Goal: Transaction & Acquisition: Book appointment/travel/reservation

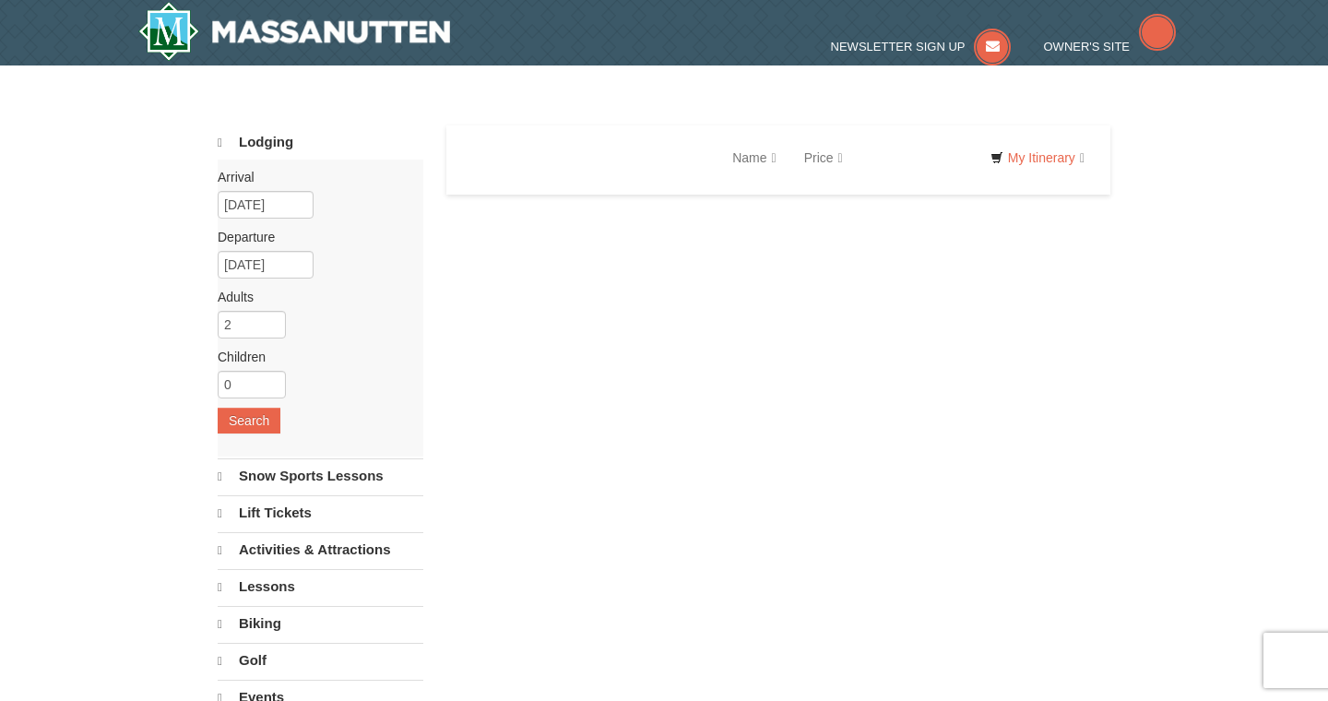
select select "9"
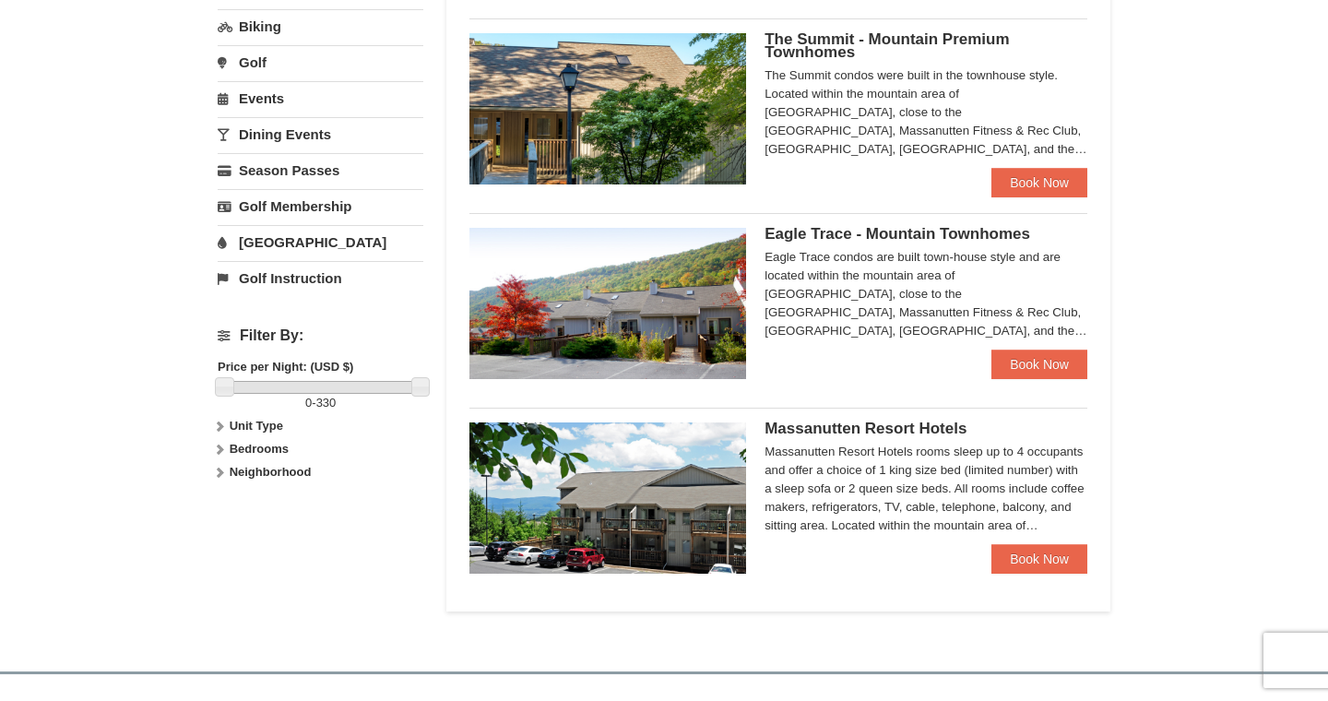
scroll to position [566, 0]
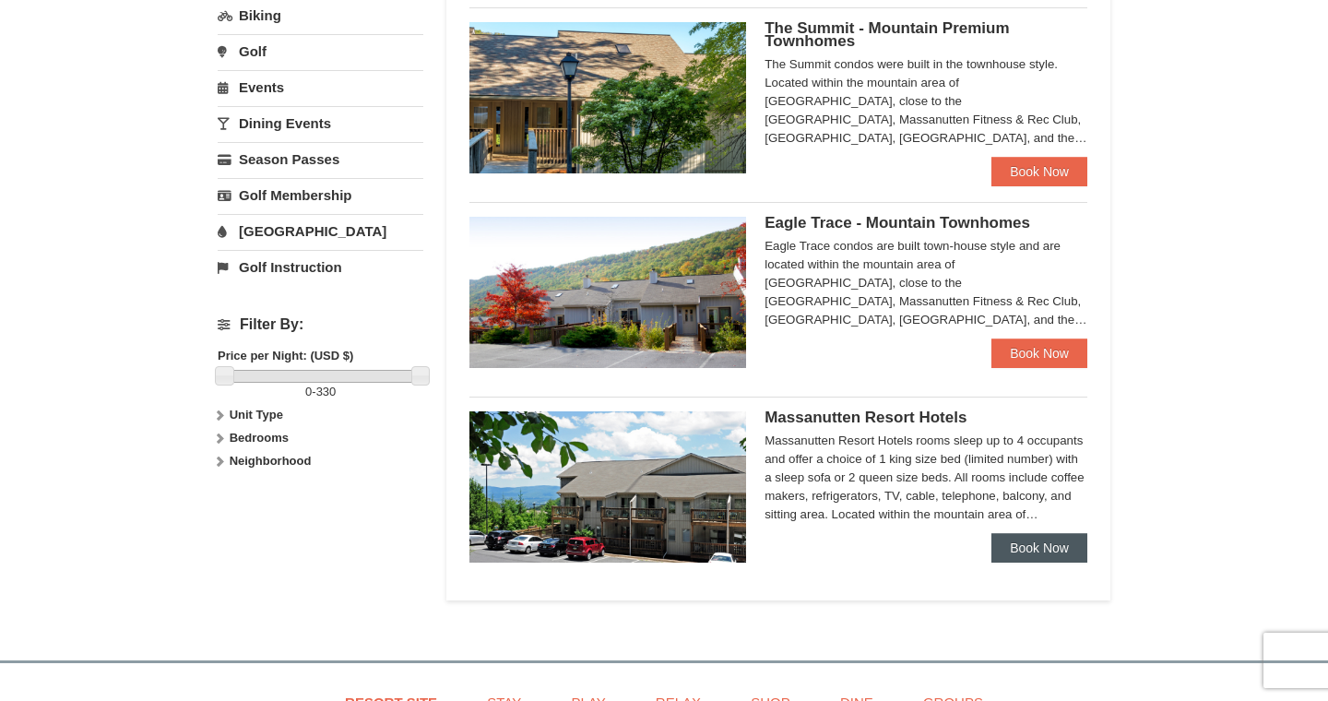
click at [1036, 557] on link "Book Now" at bounding box center [1039, 548] width 96 height 30
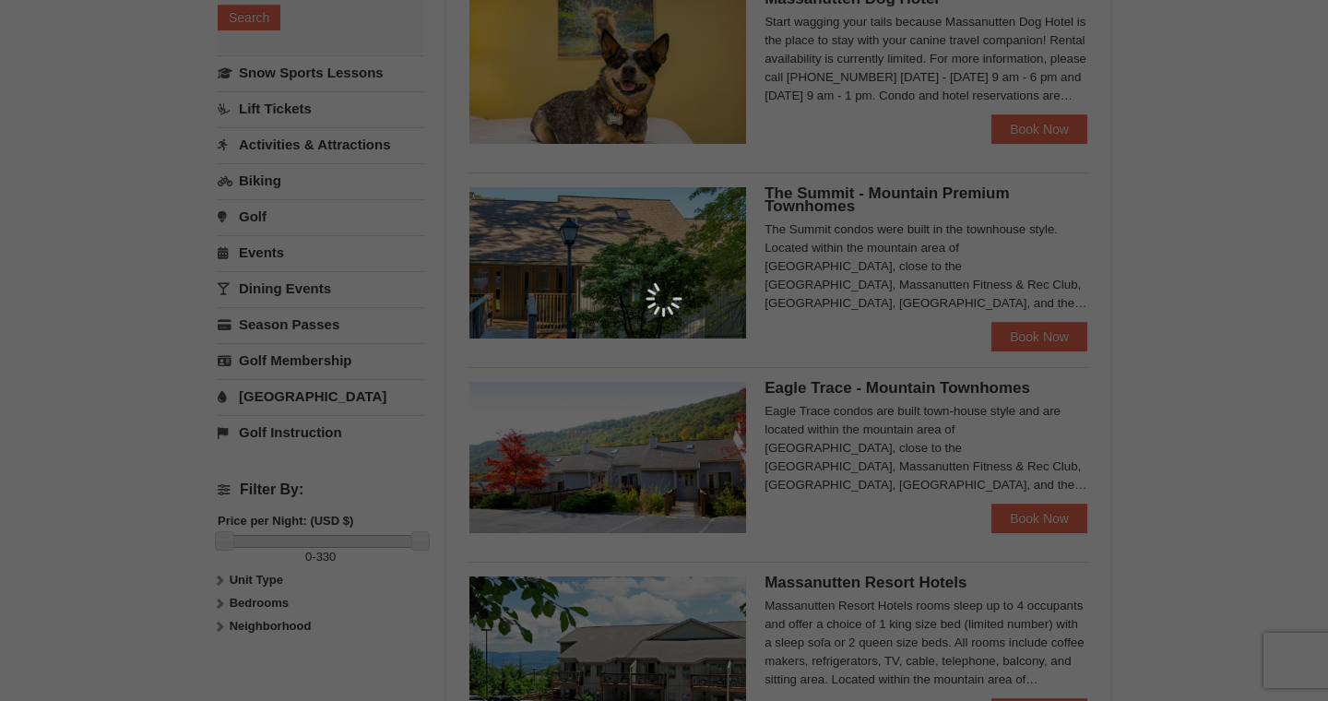
scroll to position [416, 0]
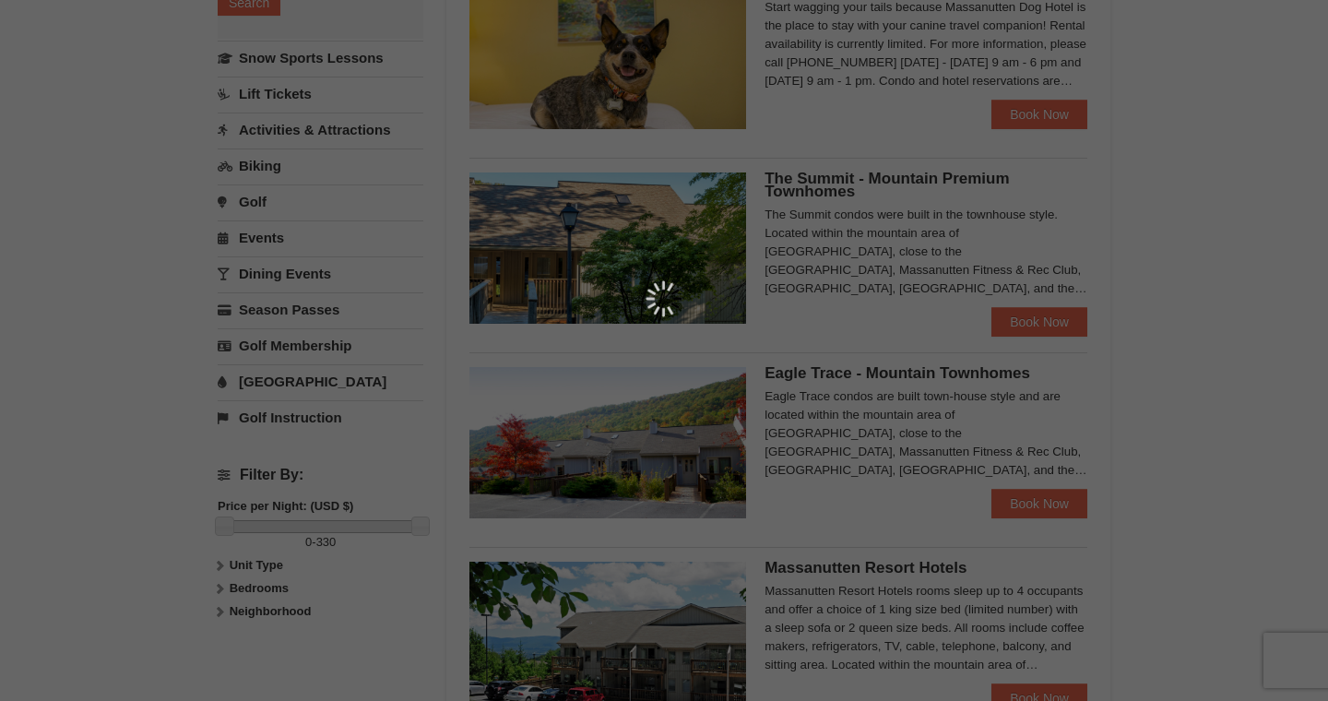
click at [1015, 512] on div at bounding box center [664, 350] width 1328 height 701
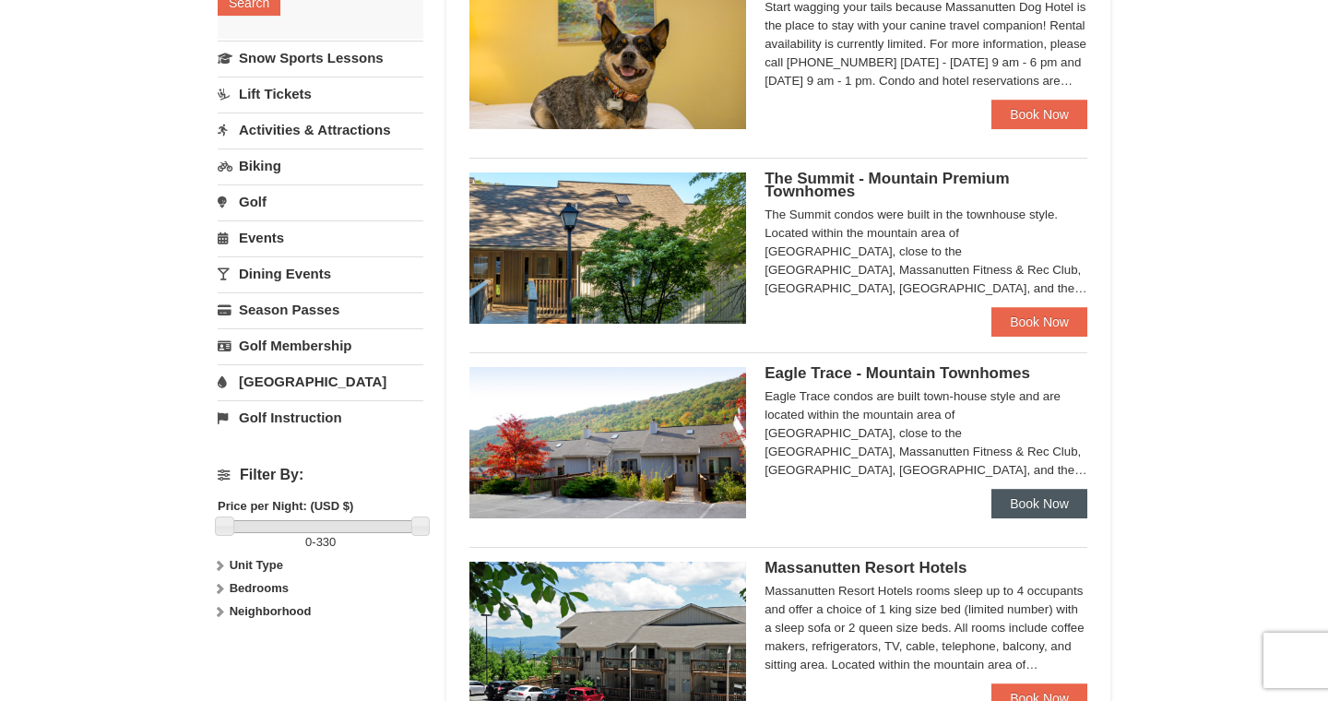
click at [1032, 510] on link "Book Now" at bounding box center [1039, 504] width 96 height 30
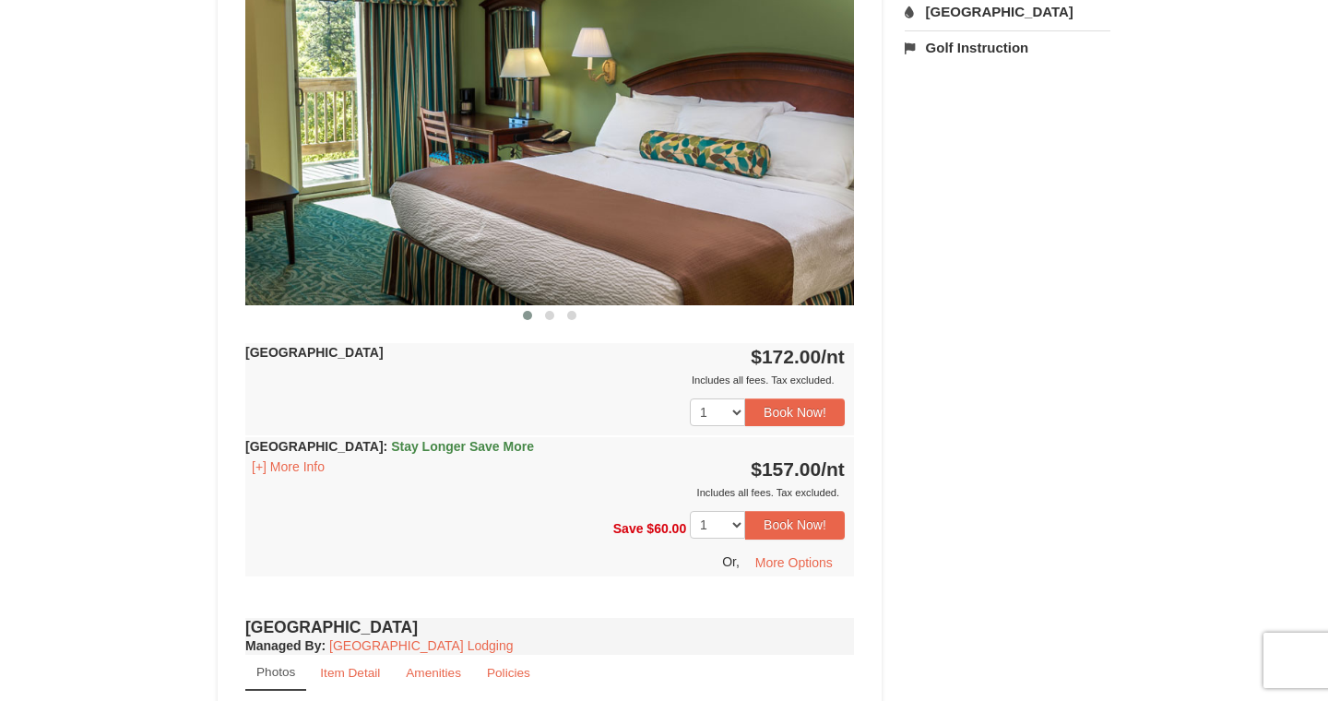
scroll to position [812, 0]
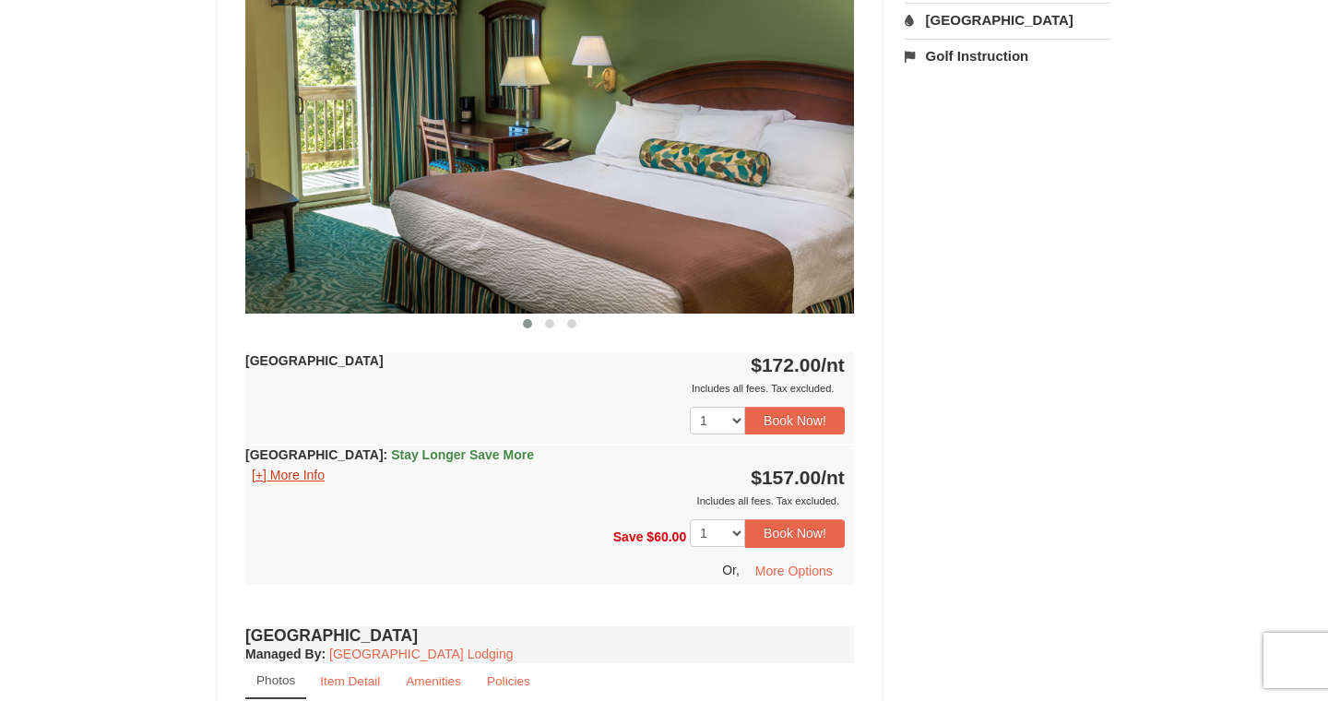
click at [273, 477] on button "[+] More Info" at bounding box center [288, 475] width 86 height 20
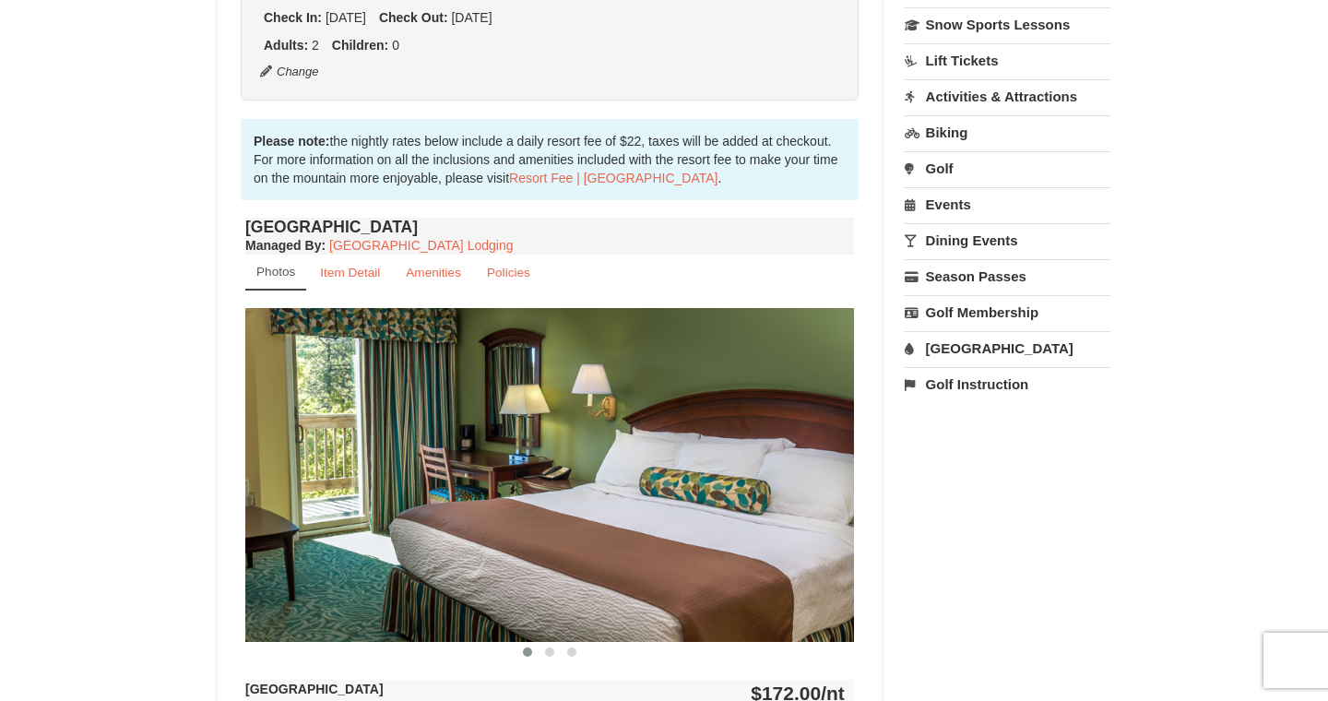
scroll to position [484, 0]
click at [550, 646] on button at bounding box center [550, 652] width 22 height 18
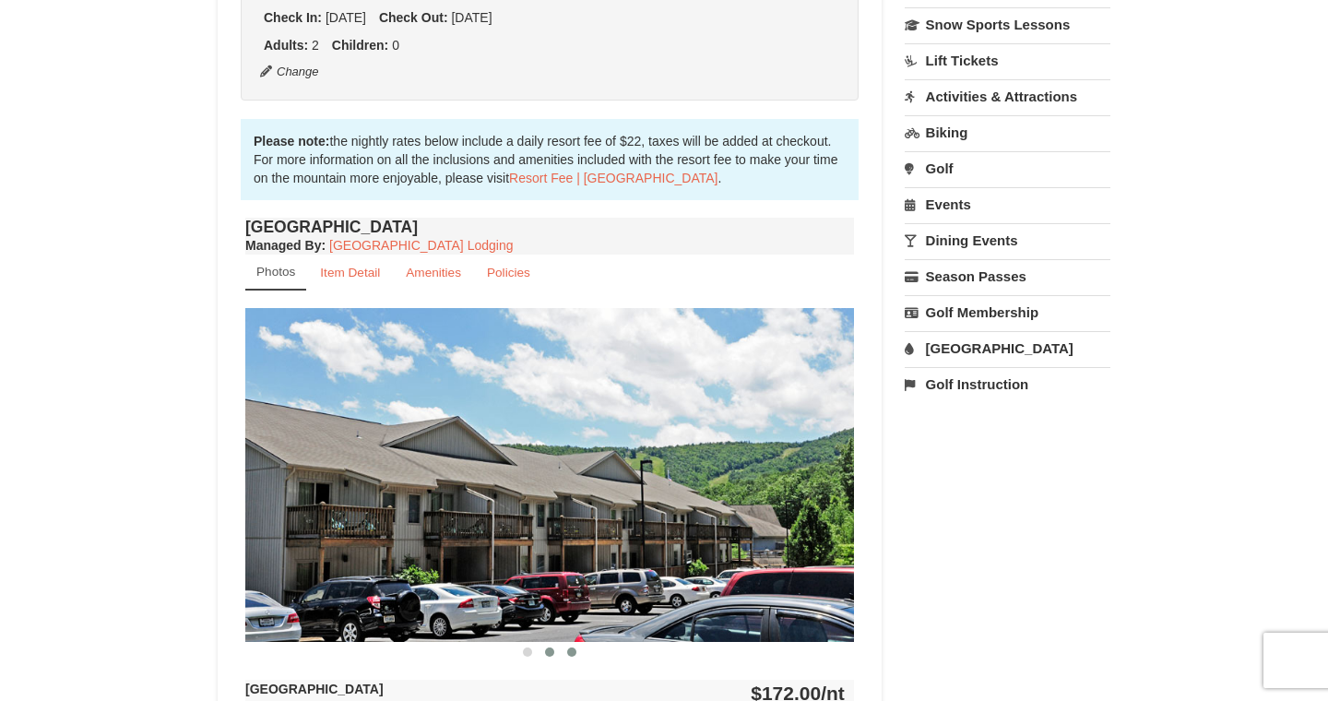
click at [577, 655] on button at bounding box center [572, 652] width 22 height 18
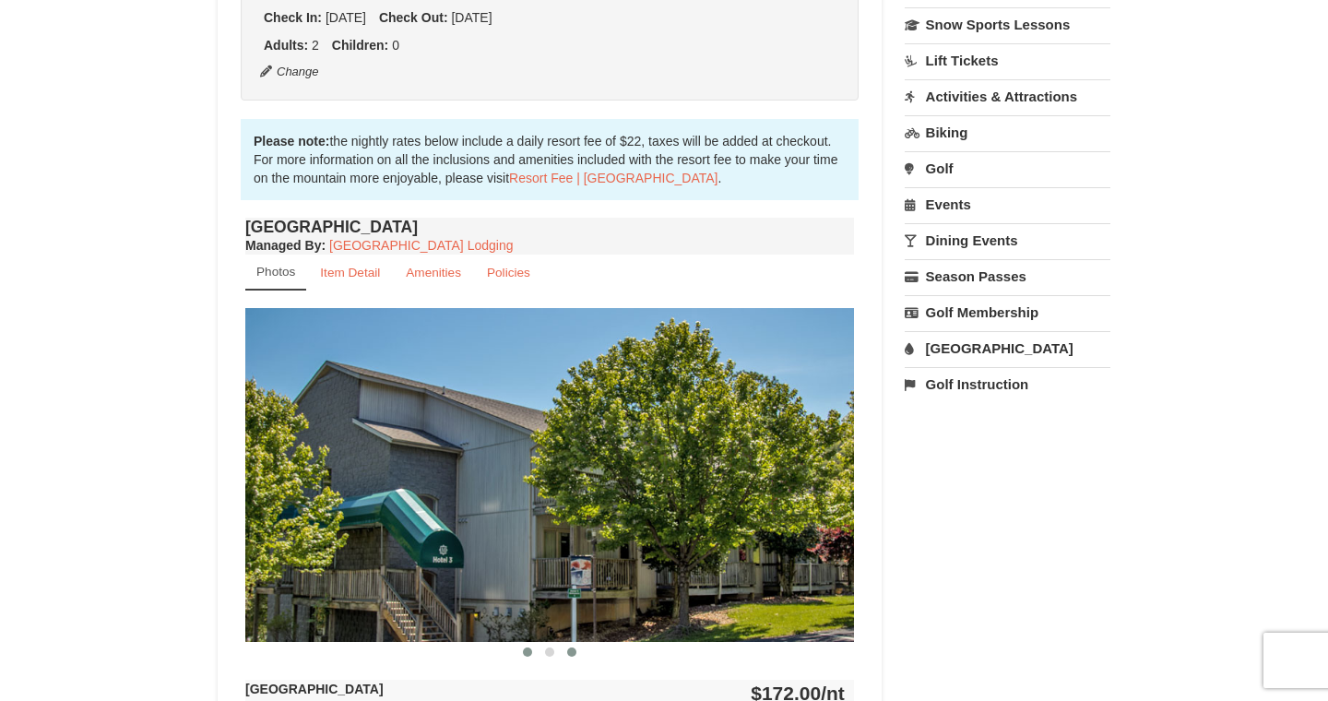
click at [526, 652] on span at bounding box center [527, 651] width 9 height 9
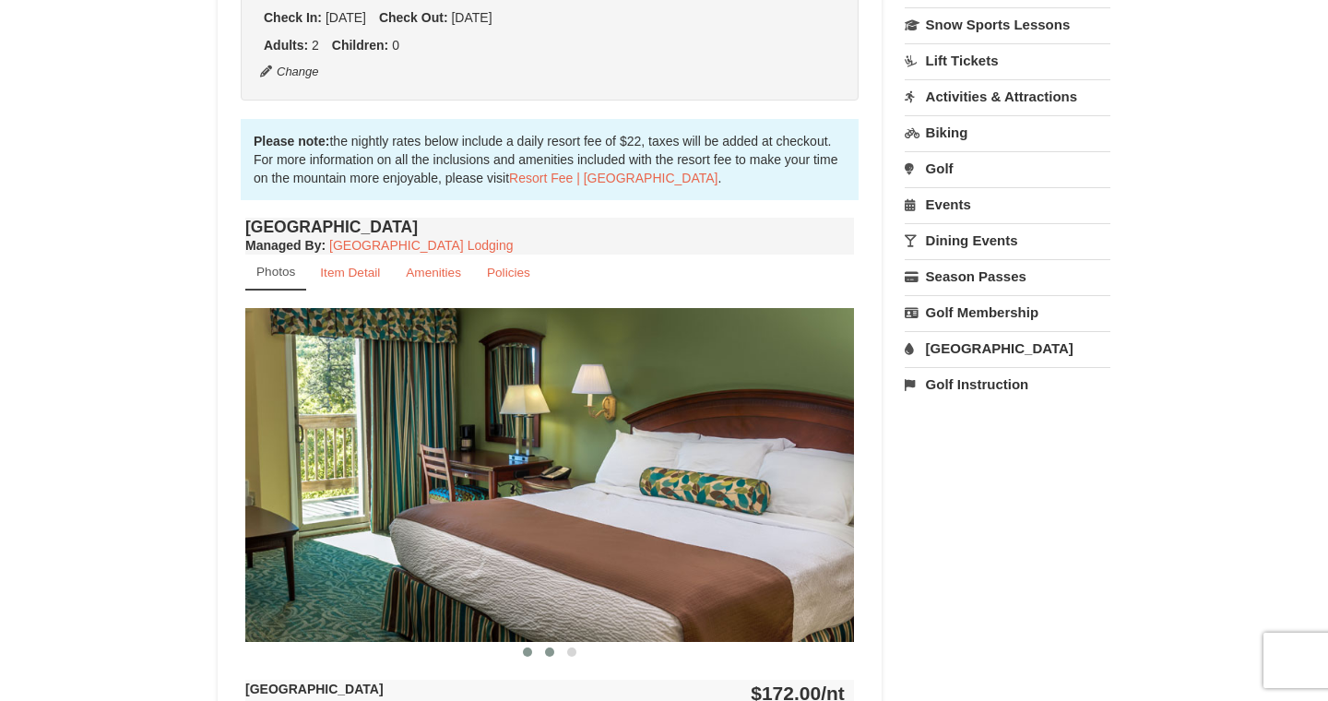
click at [546, 653] on span at bounding box center [549, 651] width 9 height 9
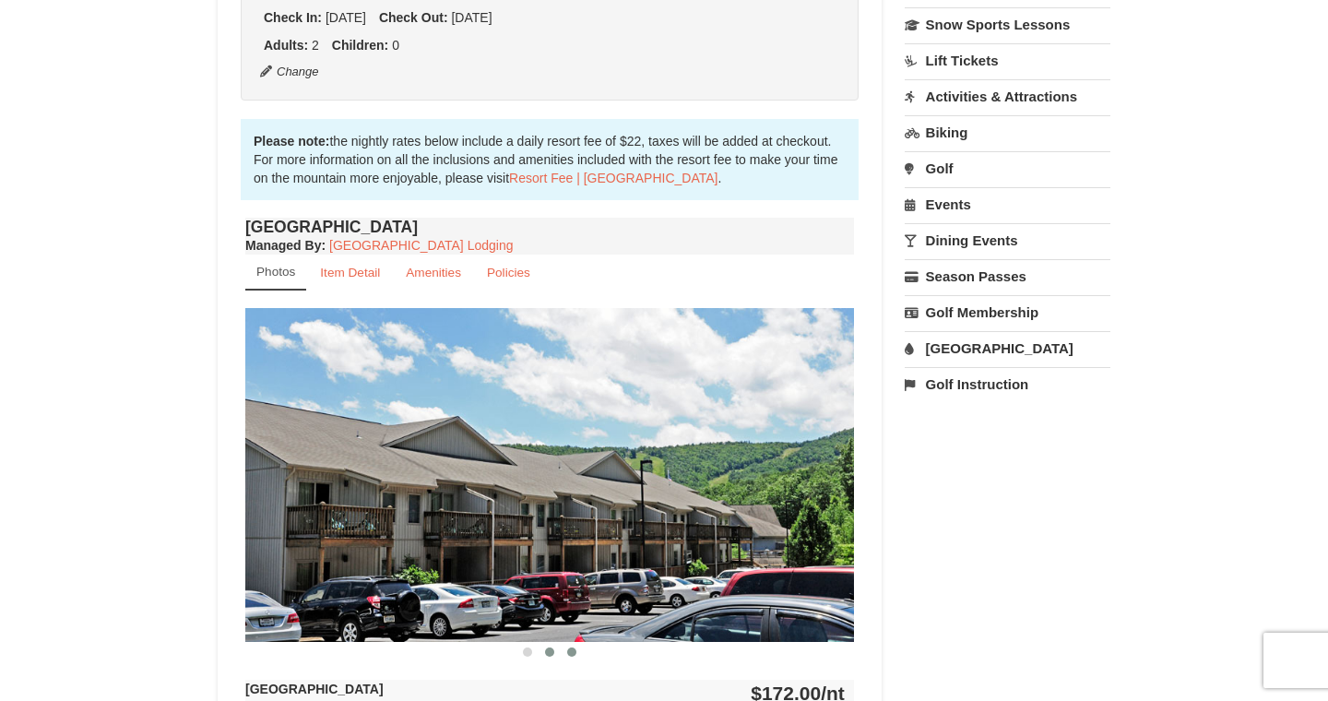
click at [565, 654] on button at bounding box center [572, 652] width 22 height 18
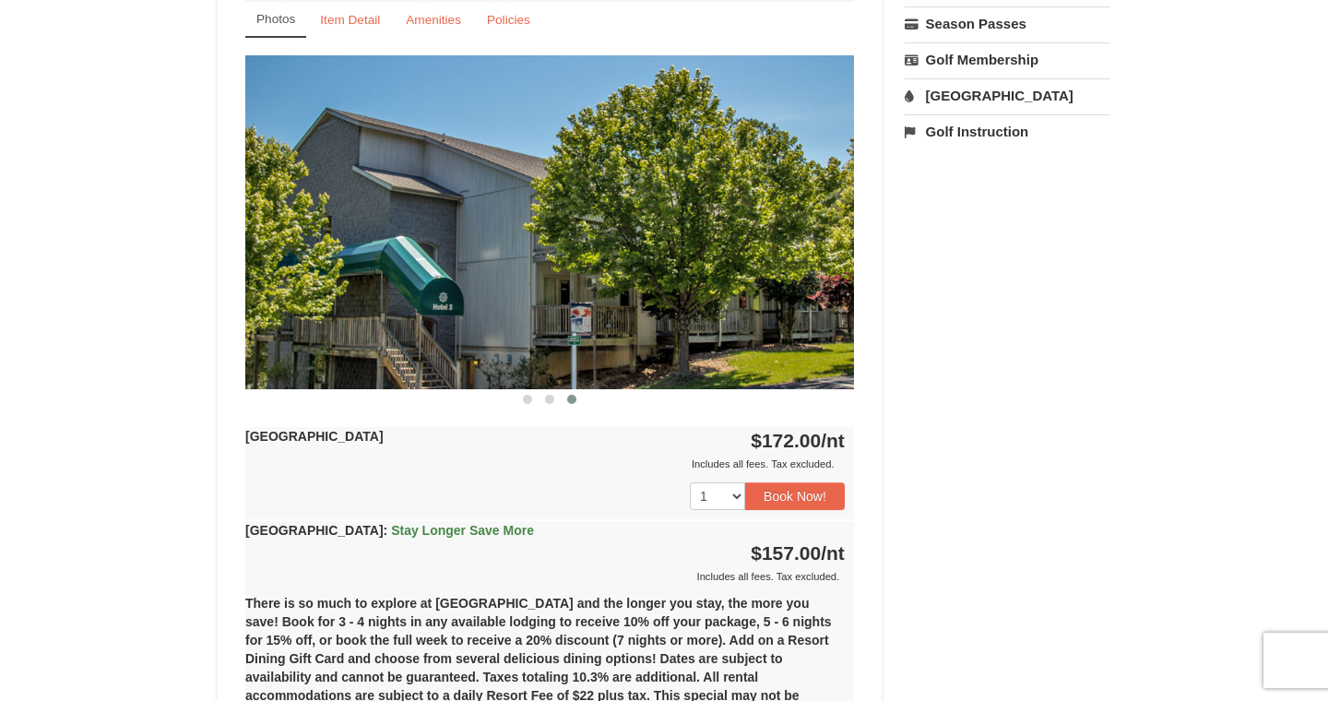
scroll to position [677, 0]
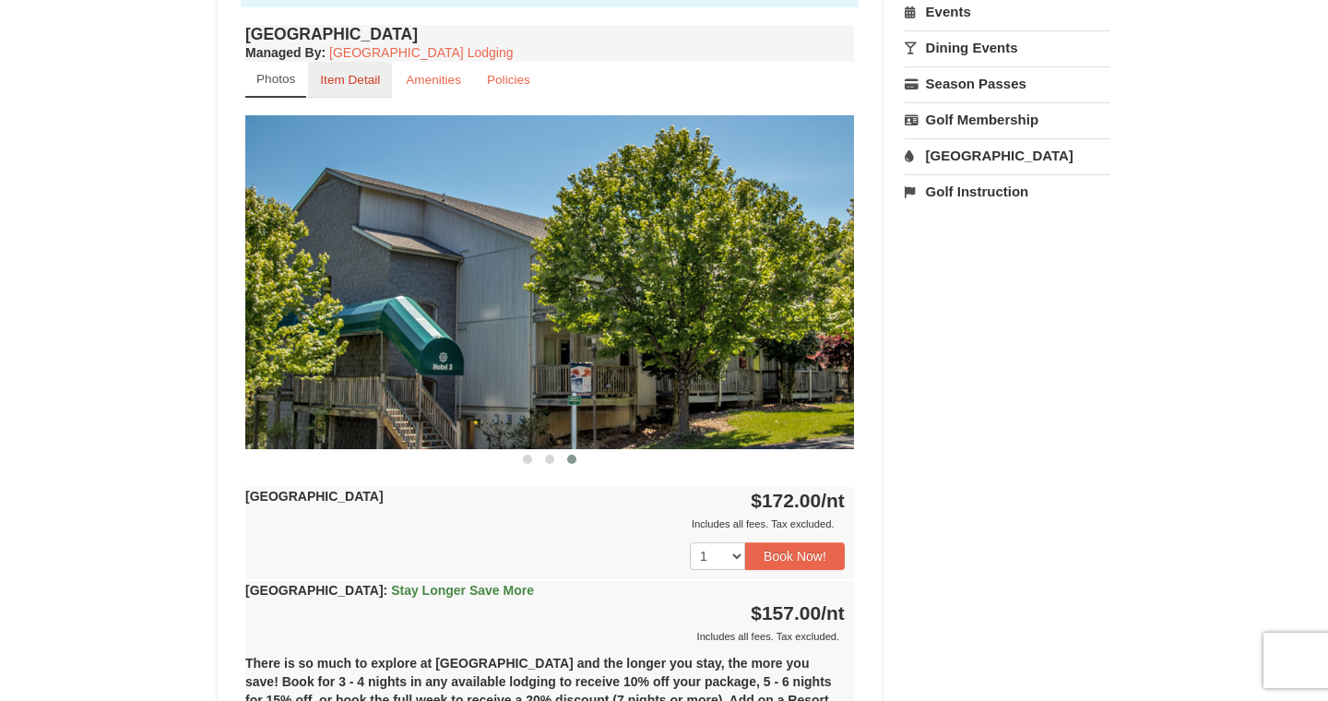
click at [376, 92] on link "Item Detail" at bounding box center [350, 80] width 84 height 36
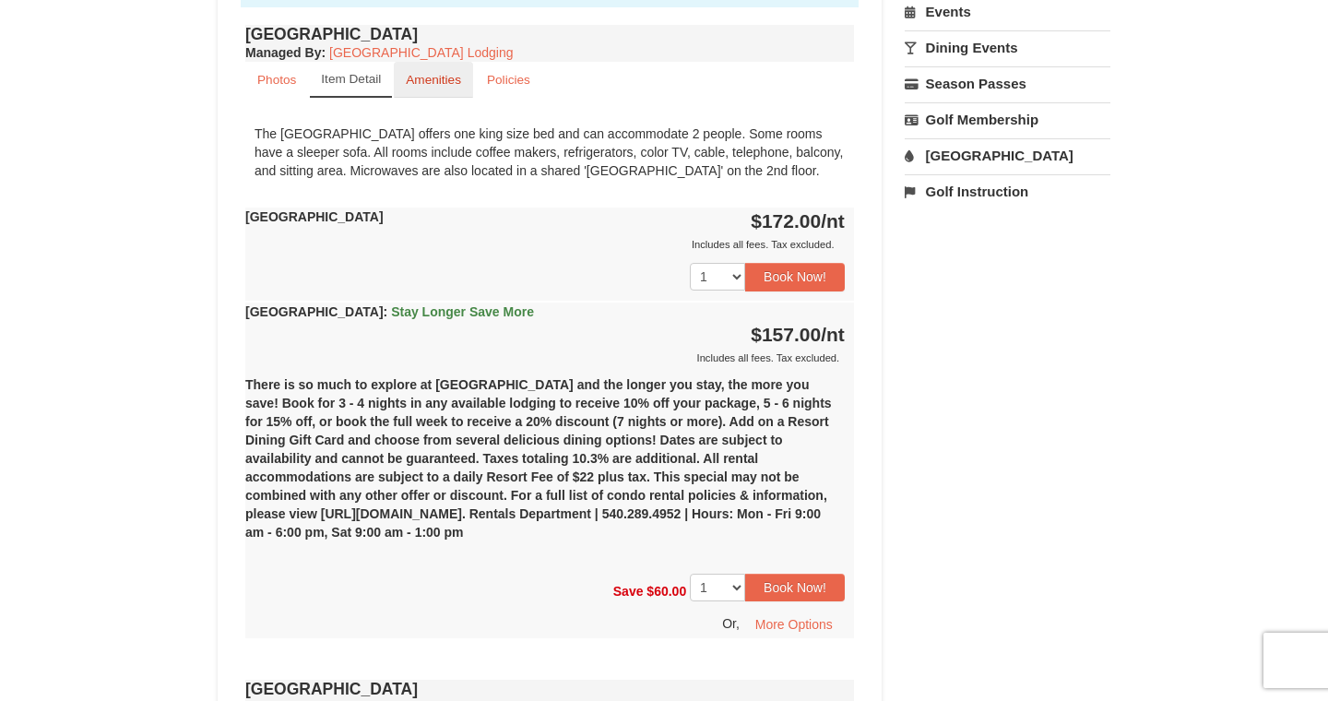
click at [434, 89] on link "Amenities" at bounding box center [433, 80] width 79 height 36
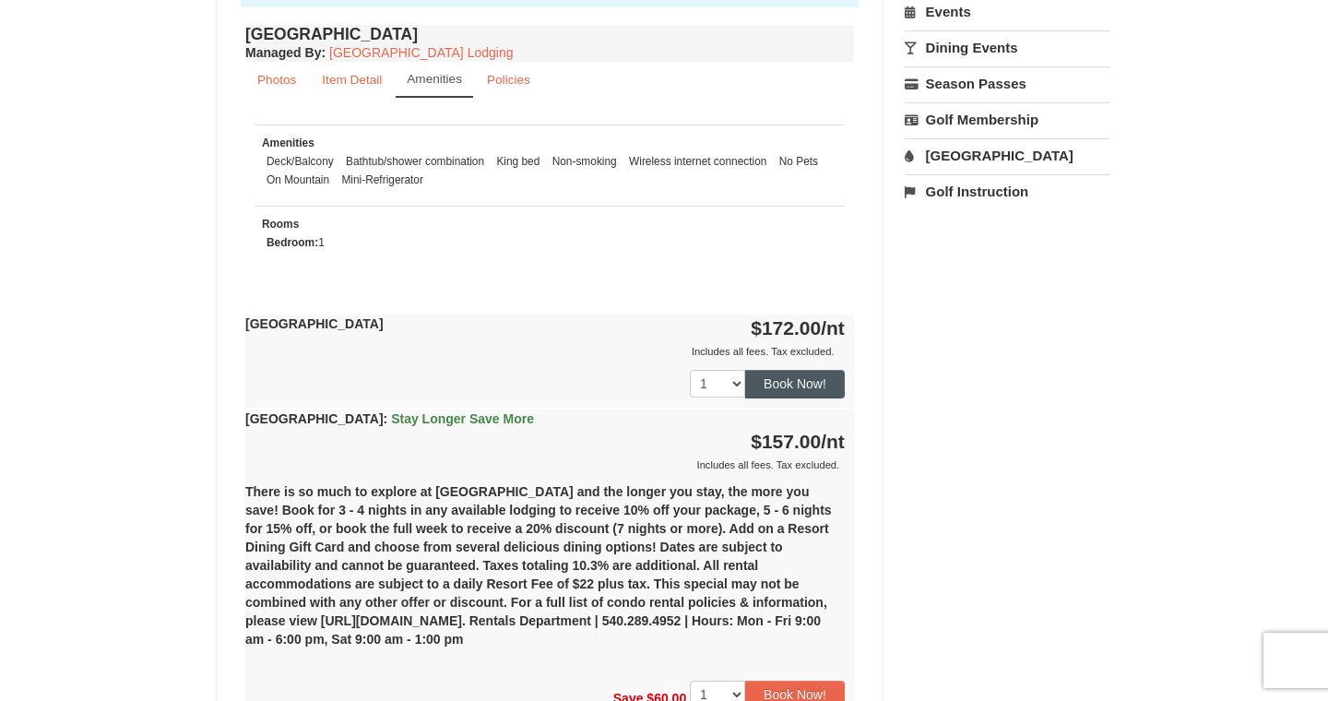
click at [782, 393] on button "Book Now!" at bounding box center [795, 384] width 100 height 28
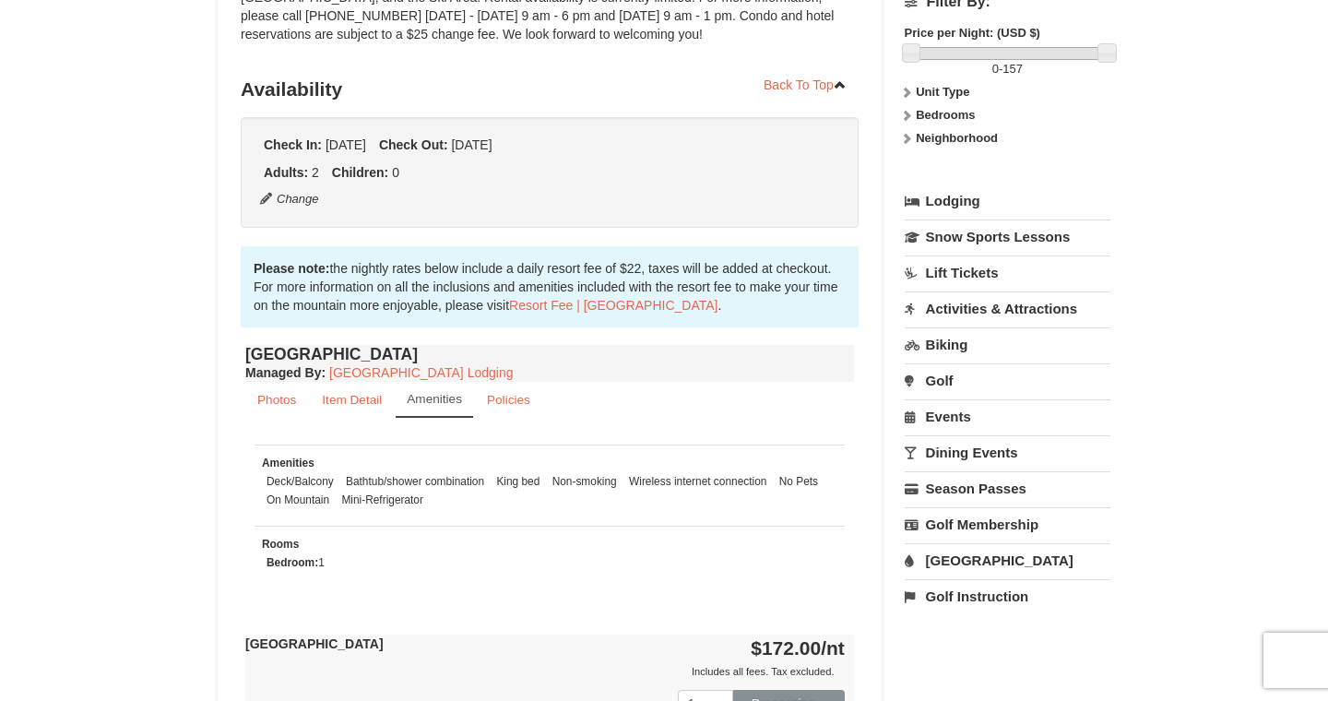
scroll to position [180, 0]
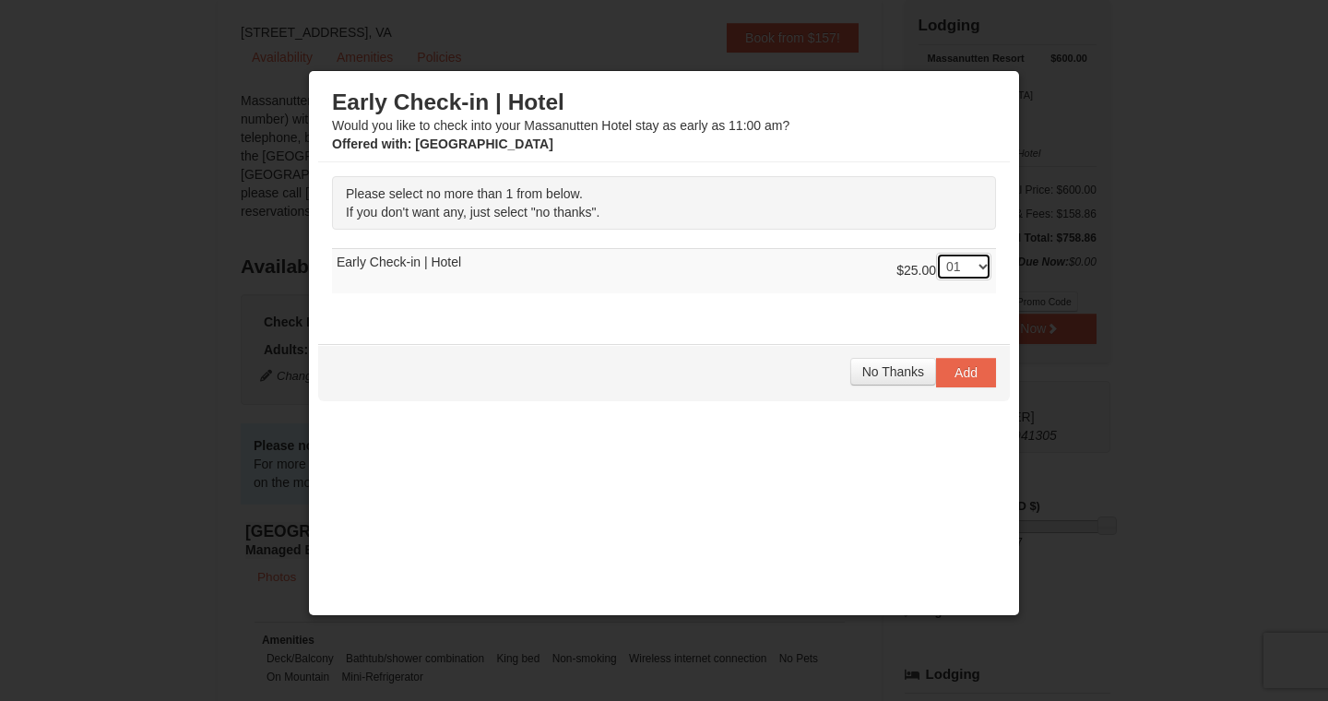
select select "0"
click at [913, 370] on span "No Thanks" at bounding box center [893, 371] width 62 height 15
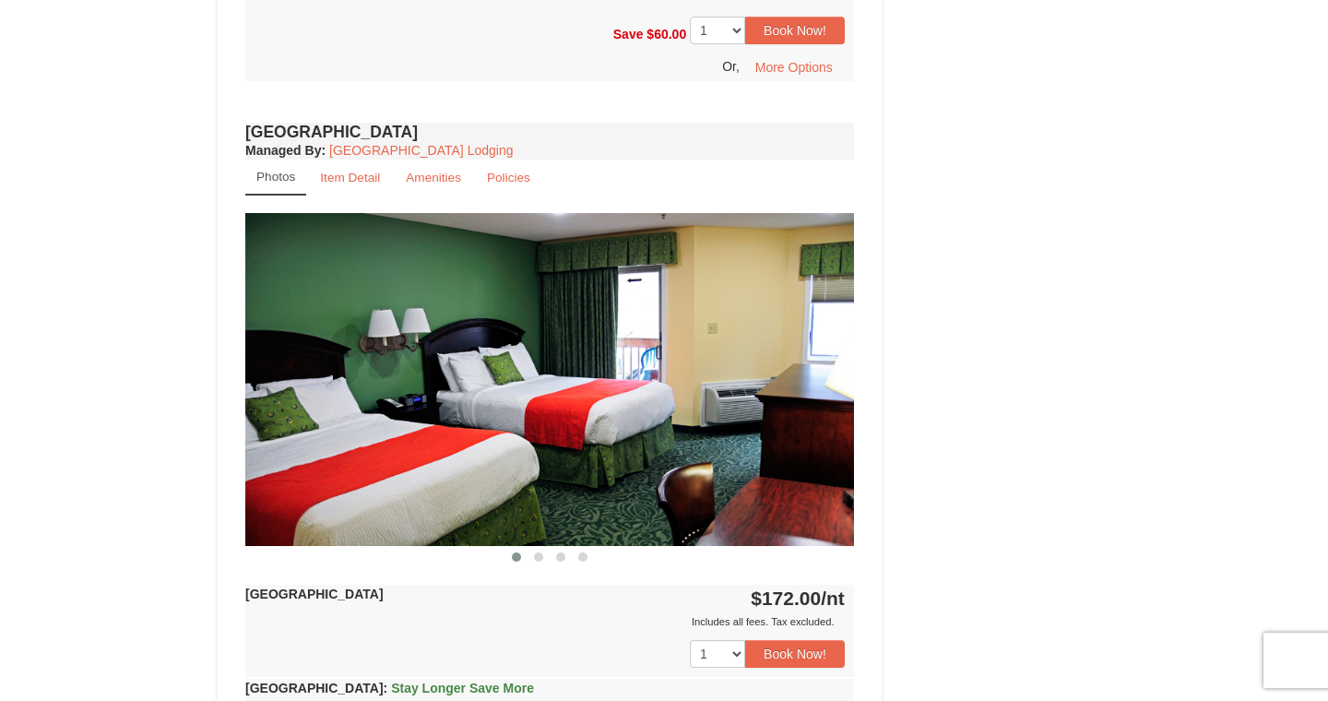
scroll to position [1285, 0]
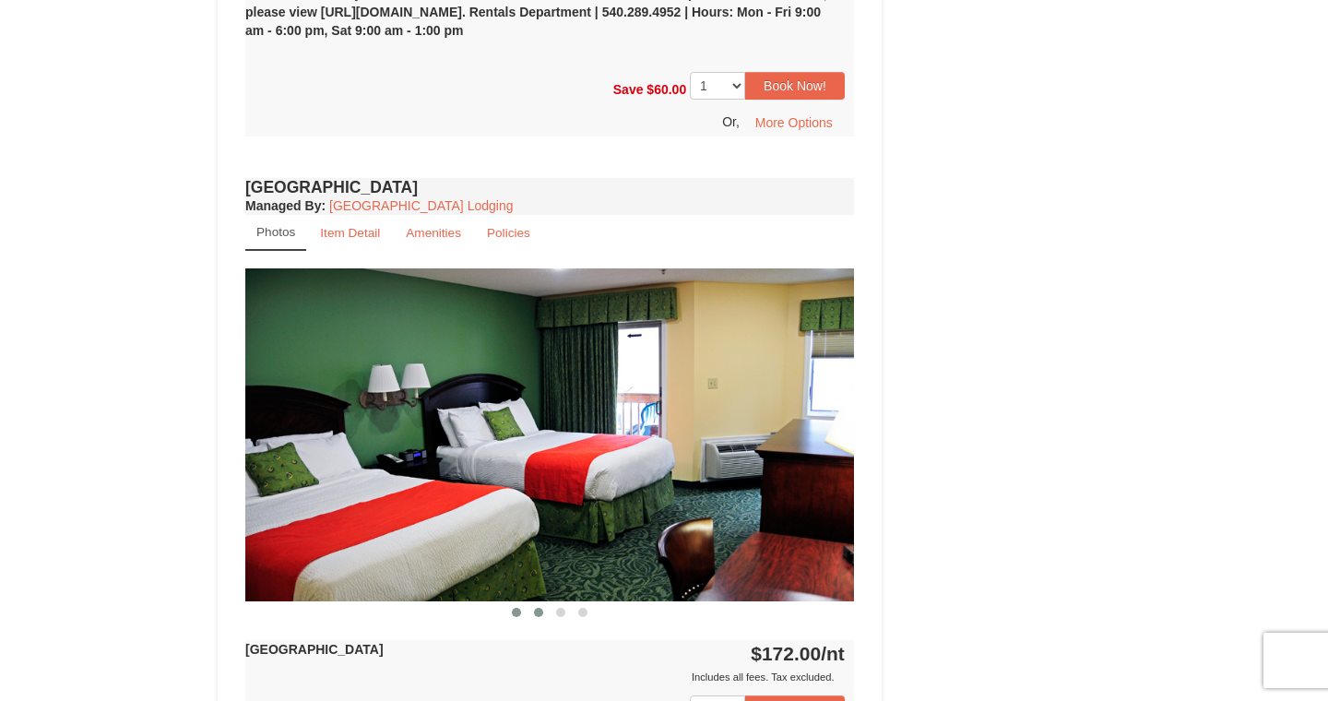
click at [540, 614] on span at bounding box center [538, 612] width 9 height 9
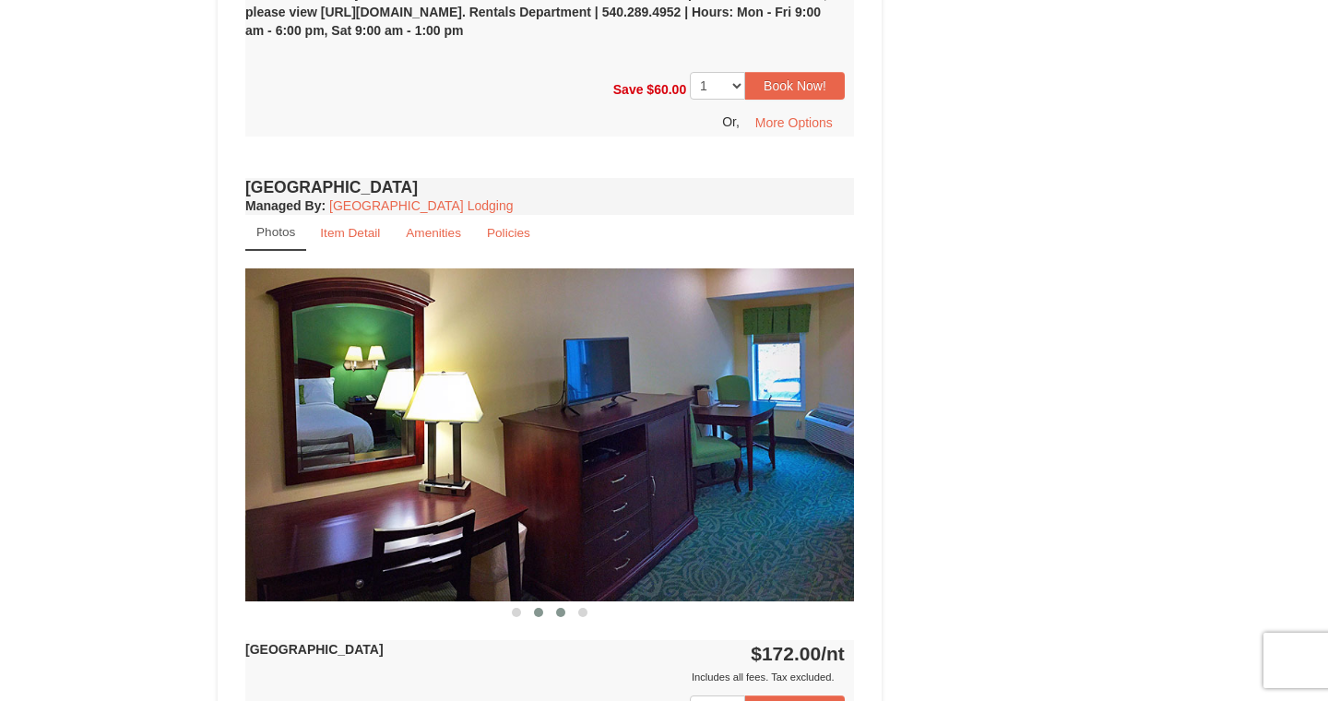
click at [555, 614] on button at bounding box center [561, 612] width 22 height 18
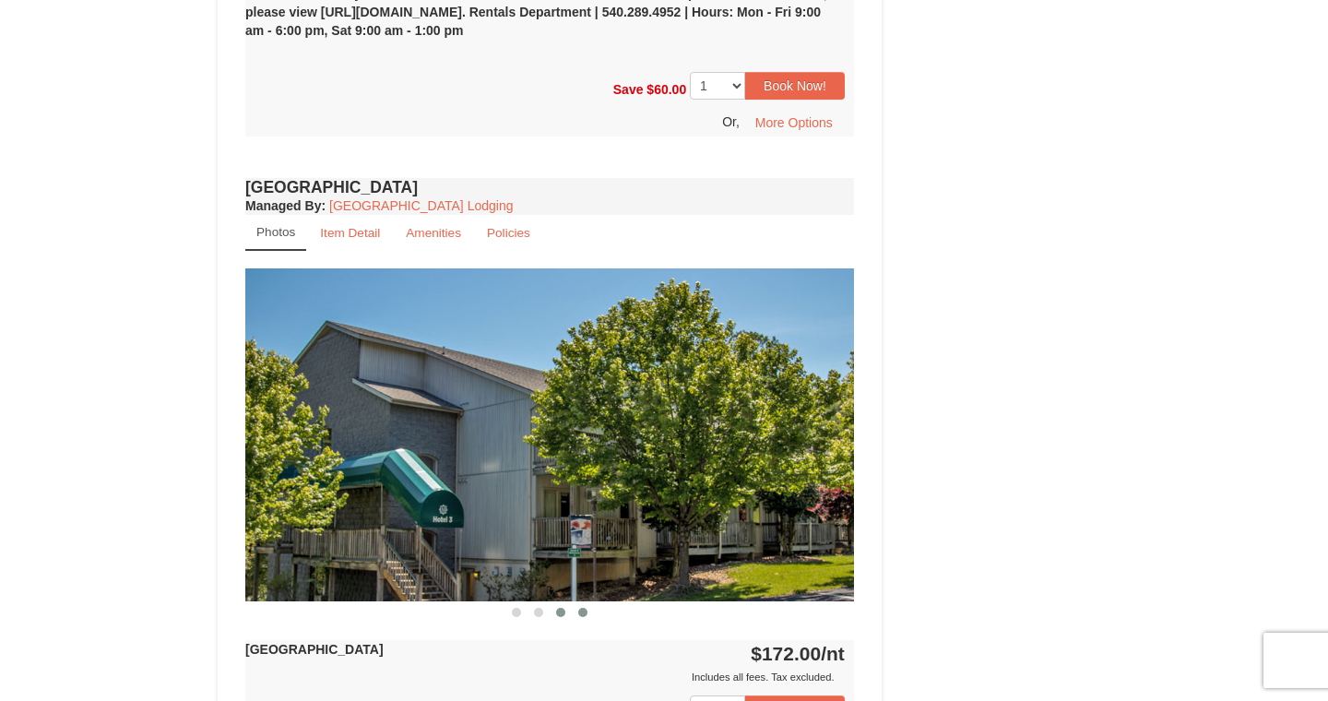
click at [576, 615] on button at bounding box center [583, 612] width 22 height 18
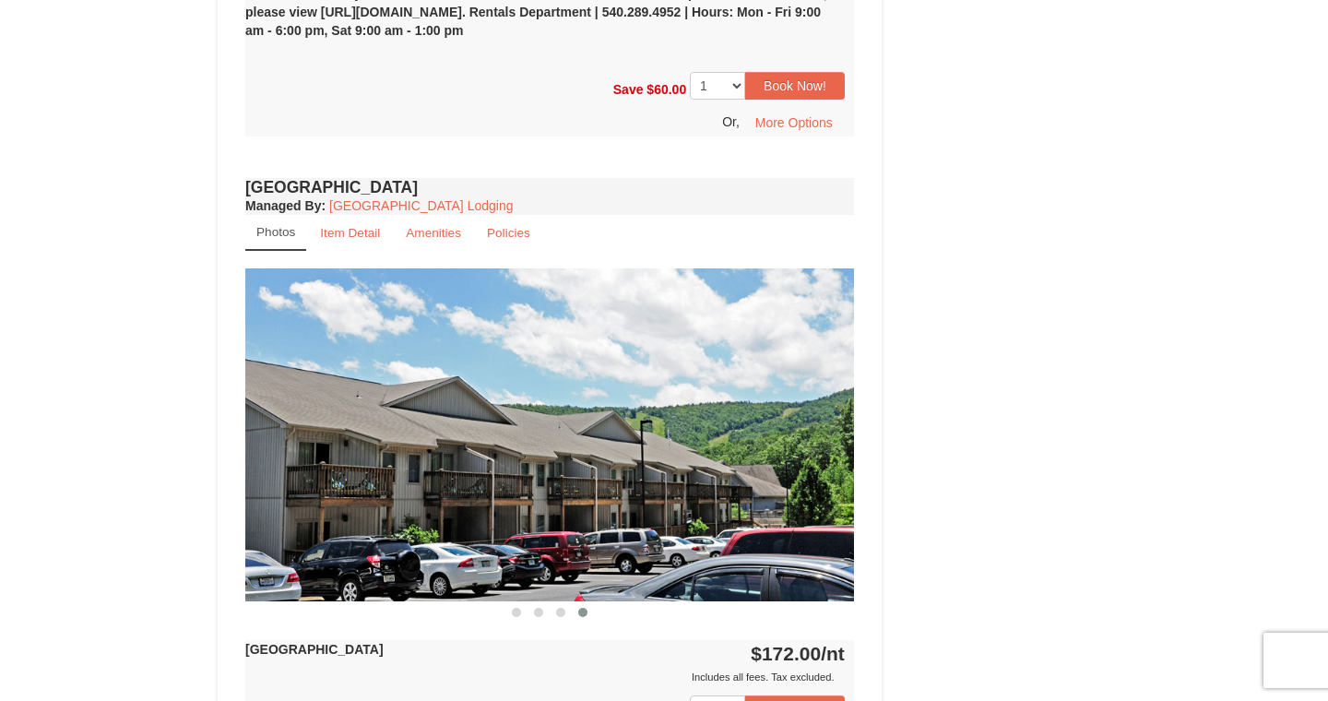
click at [576, 615] on button at bounding box center [583, 612] width 22 height 18
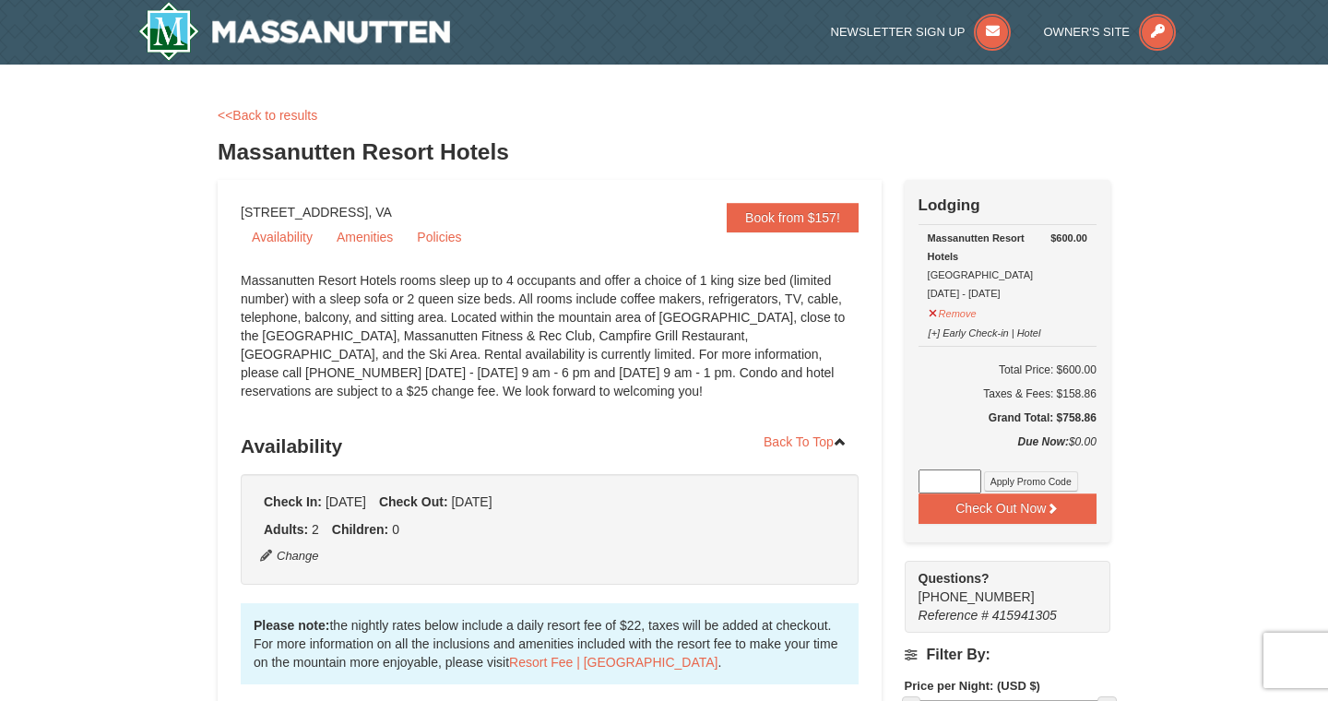
scroll to position [0, 0]
click at [298, 120] on link "<<Back to results" at bounding box center [268, 115] width 100 height 15
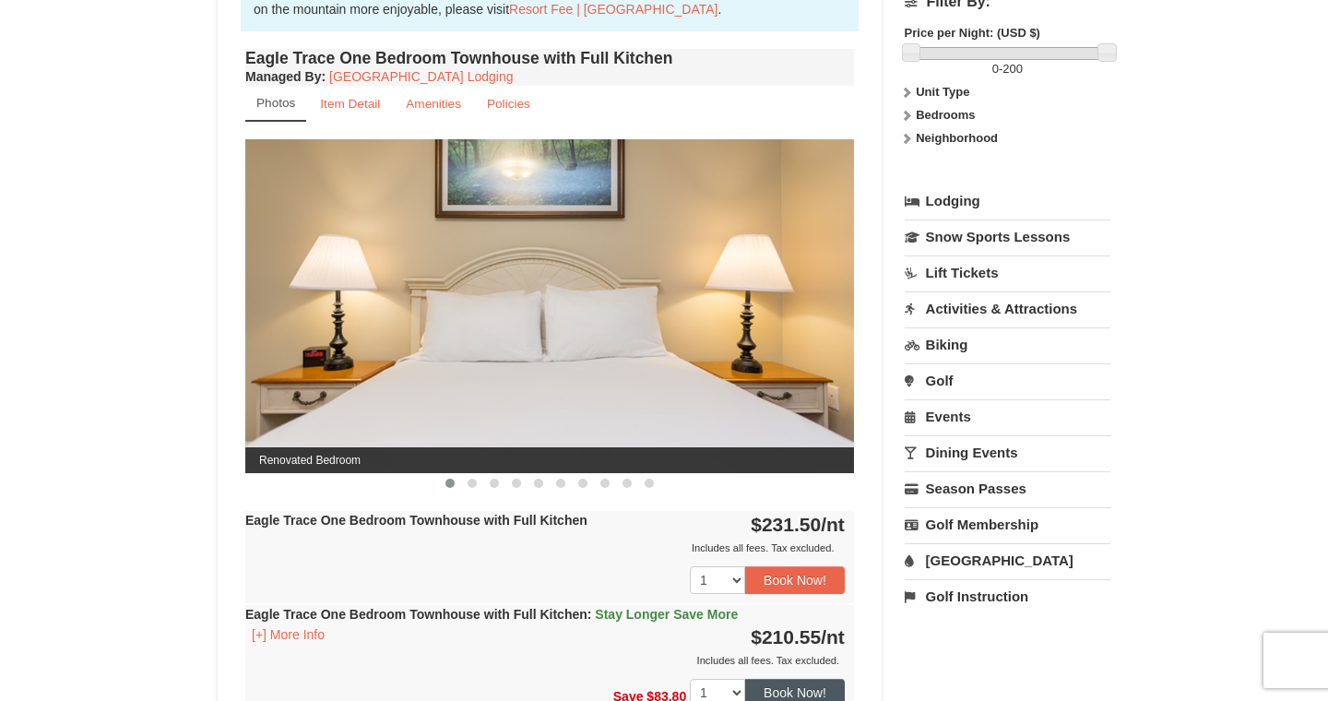
scroll to position [624, 0]
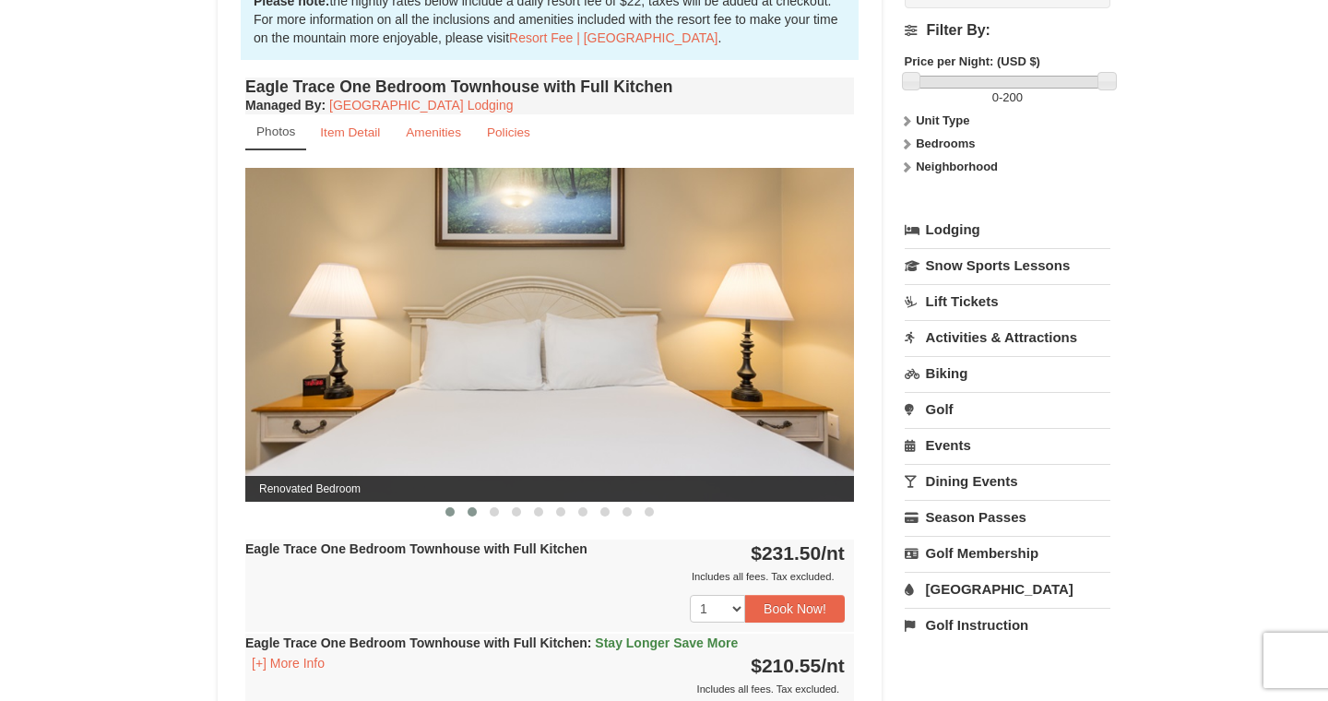
click at [472, 511] on span at bounding box center [472, 511] width 9 height 9
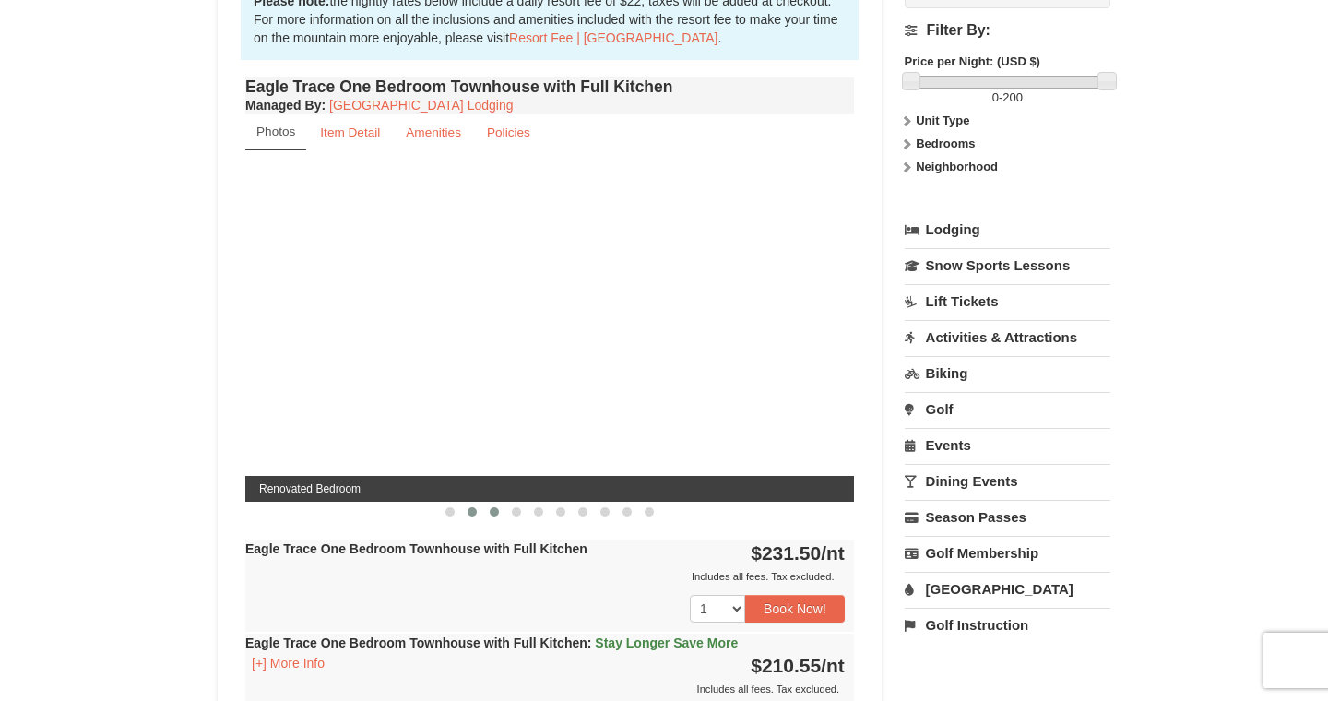
click at [500, 515] on button at bounding box center [494, 512] width 22 height 18
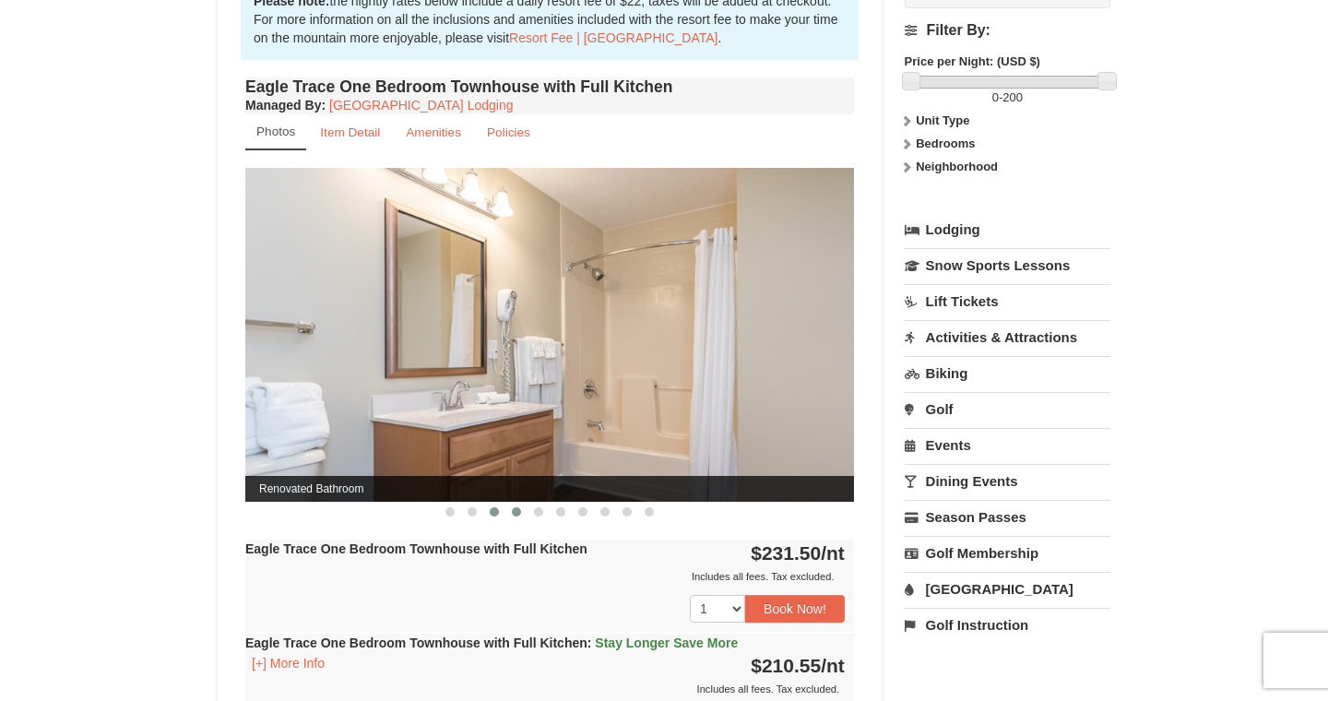
click at [516, 514] on span at bounding box center [516, 511] width 9 height 9
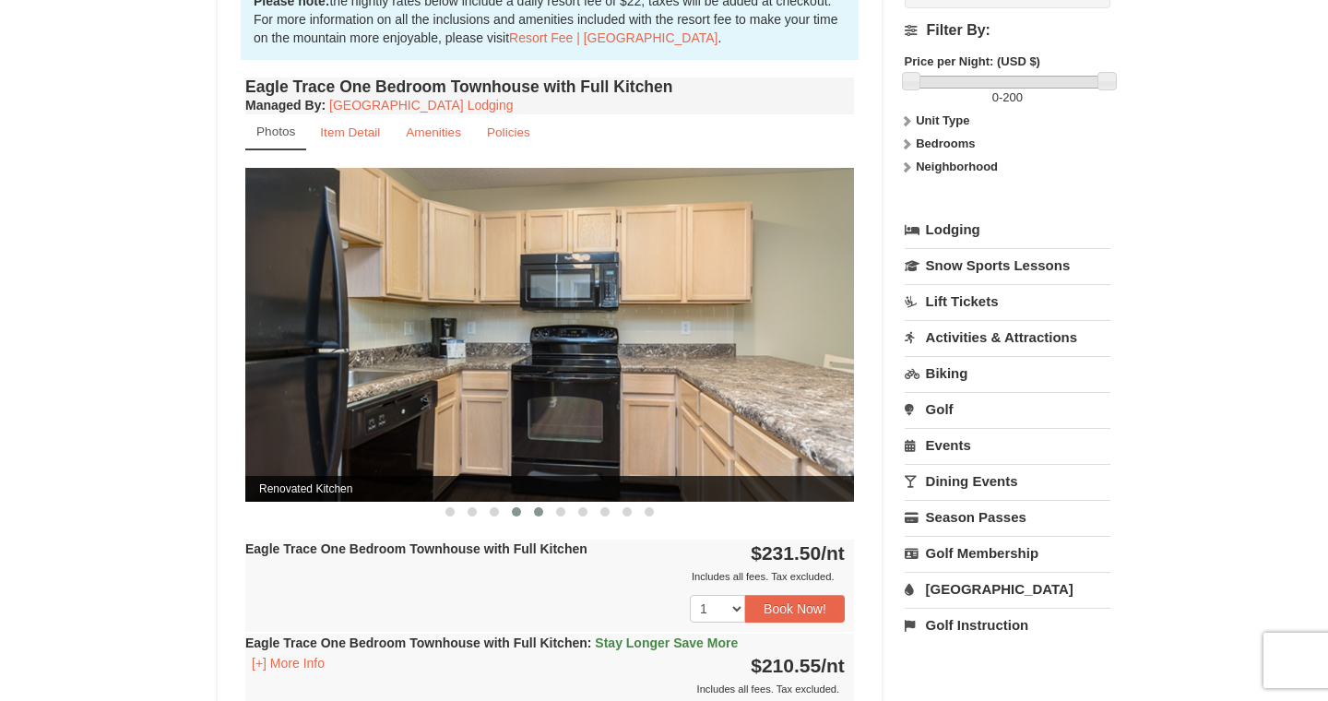
click at [544, 513] on button at bounding box center [538, 512] width 22 height 18
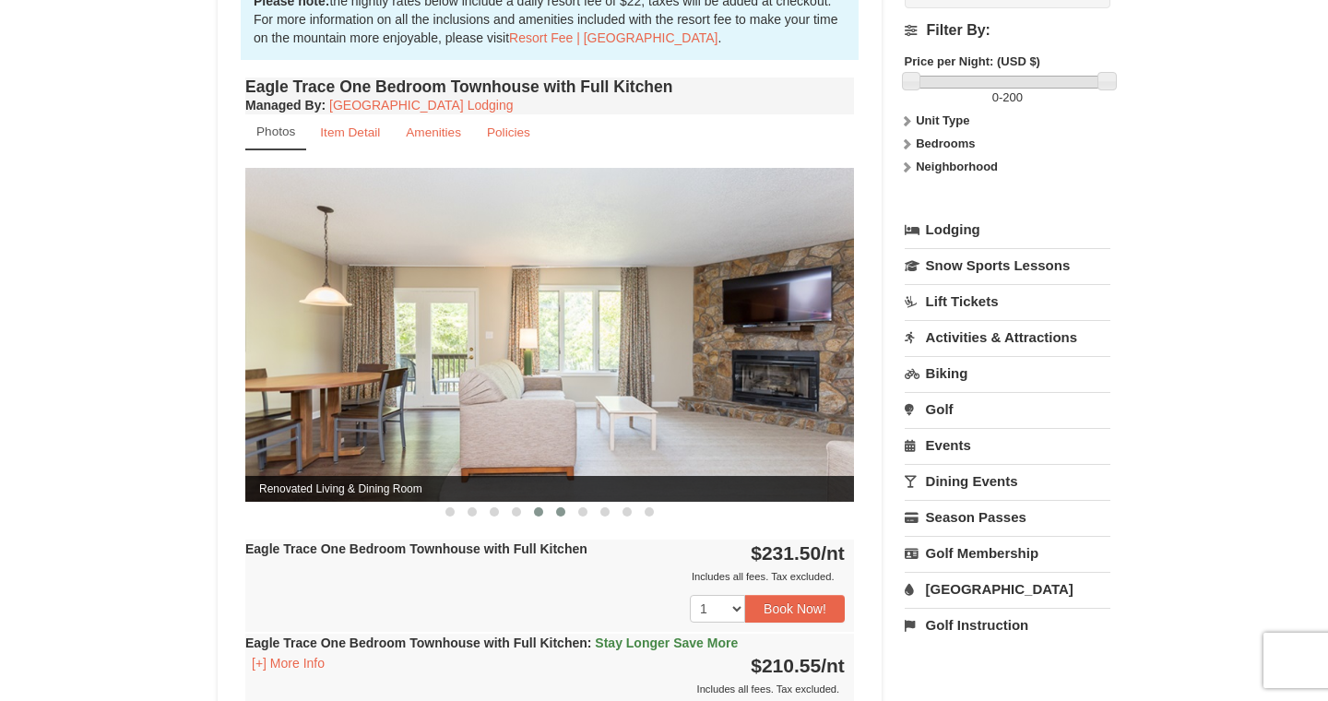
click at [560, 513] on span at bounding box center [560, 511] width 9 height 9
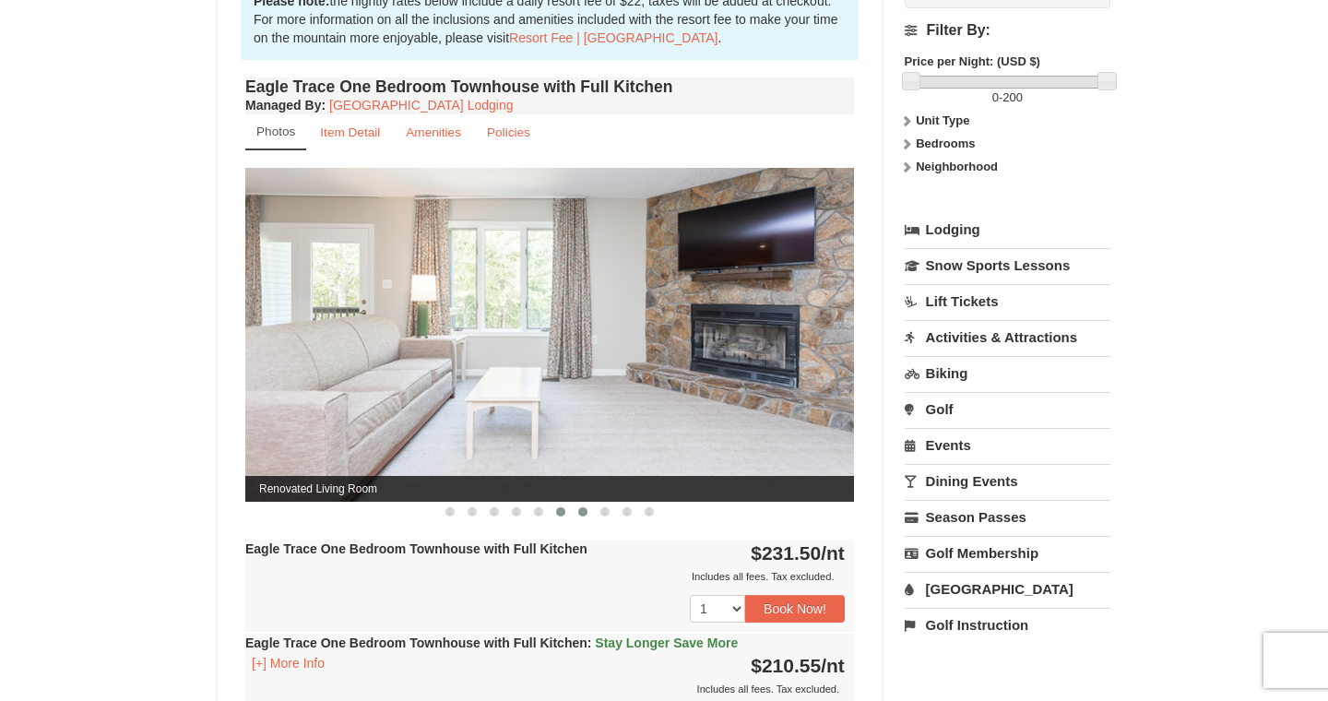
click at [581, 513] on span at bounding box center [582, 511] width 9 height 9
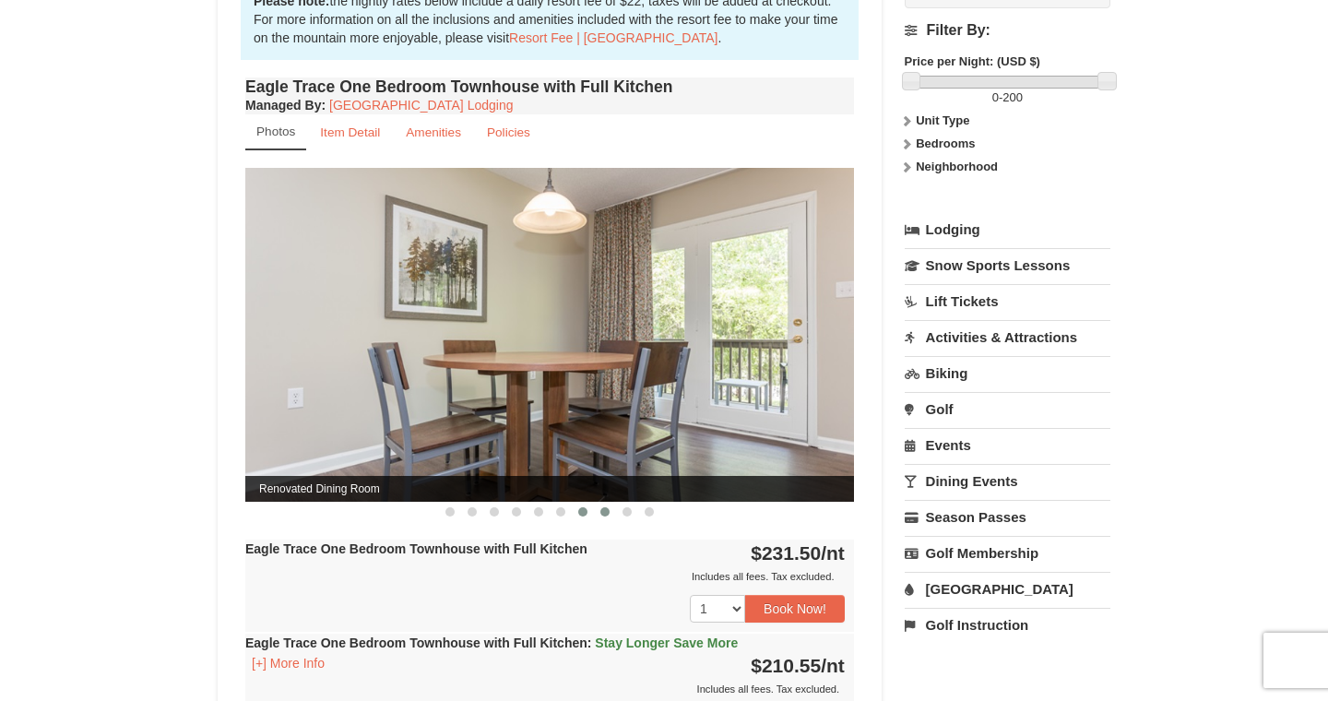
click at [607, 513] on span at bounding box center [604, 511] width 9 height 9
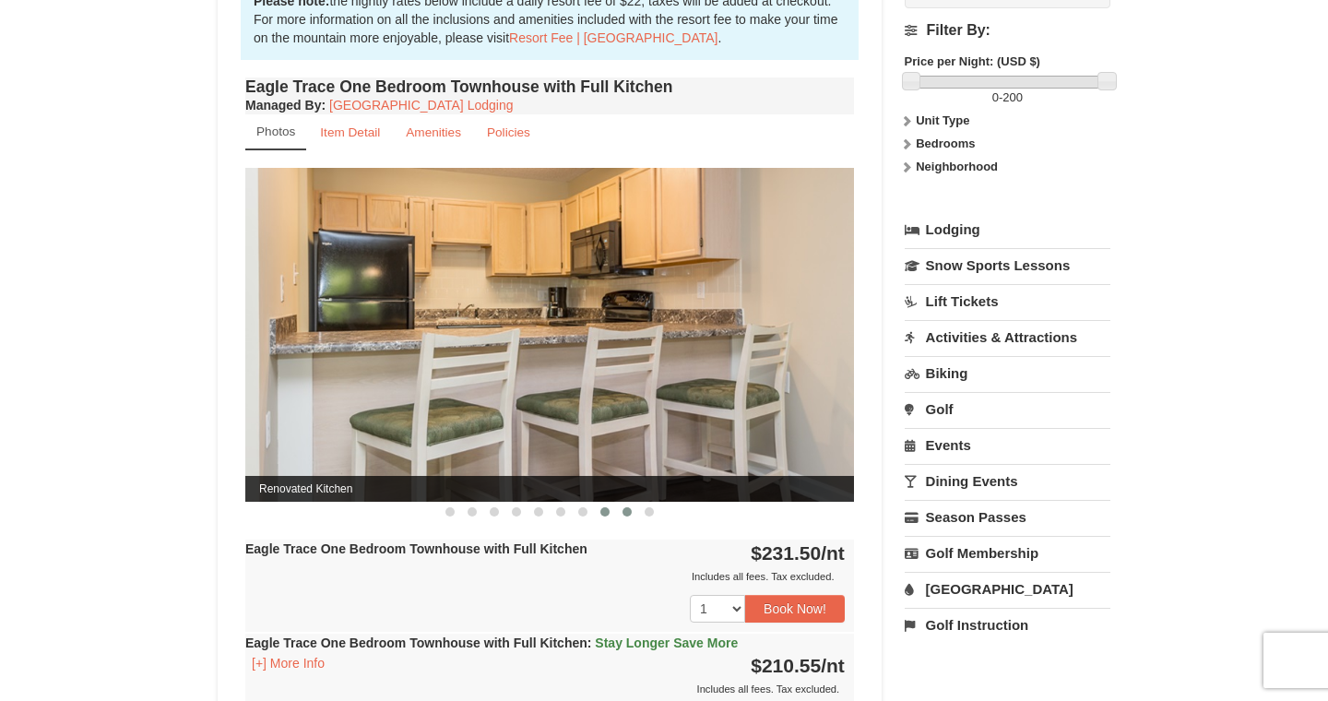
click at [624, 515] on span at bounding box center [626, 511] width 9 height 9
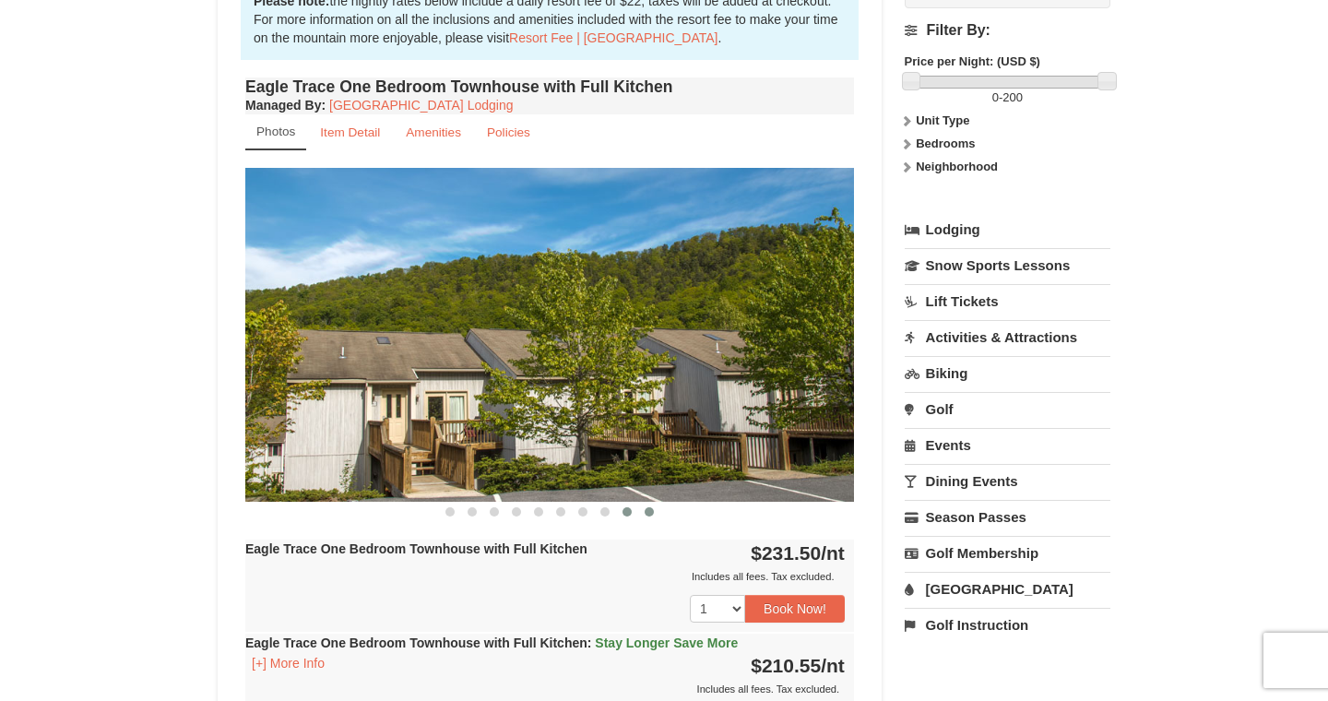
click at [642, 515] on button at bounding box center [649, 512] width 22 height 18
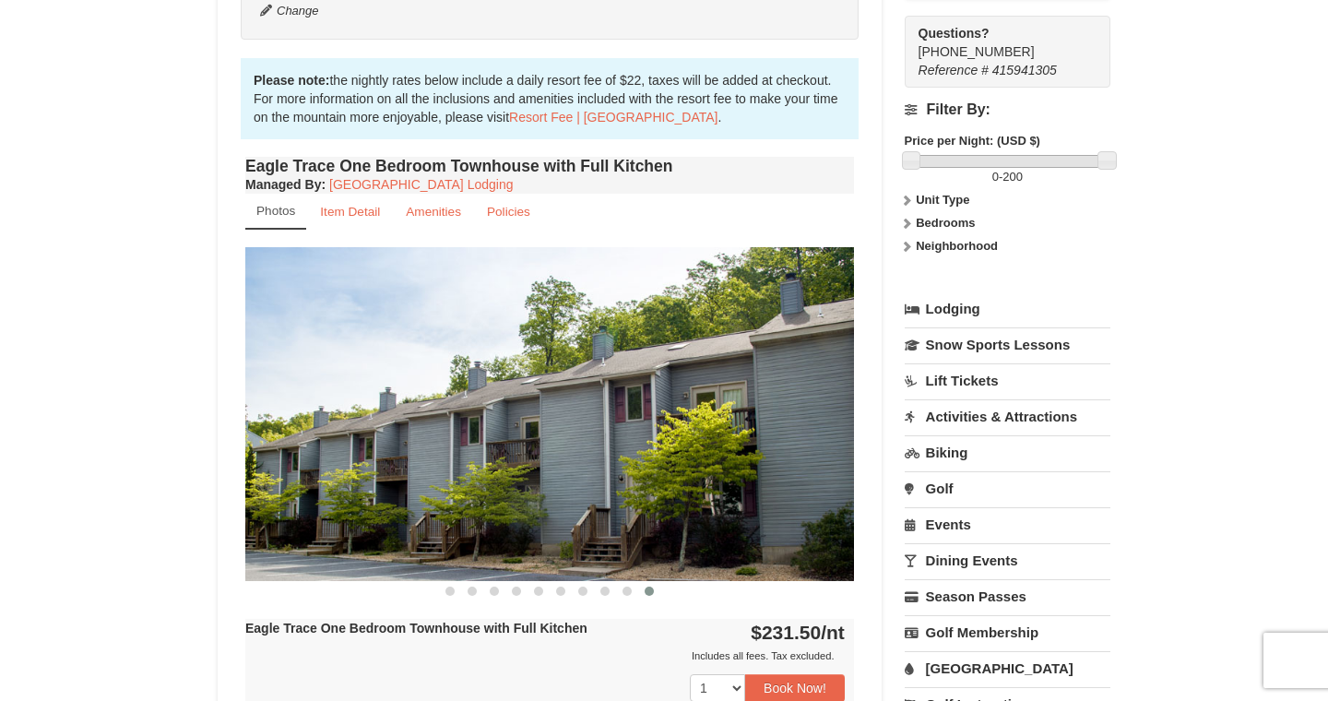
scroll to position [525, 0]
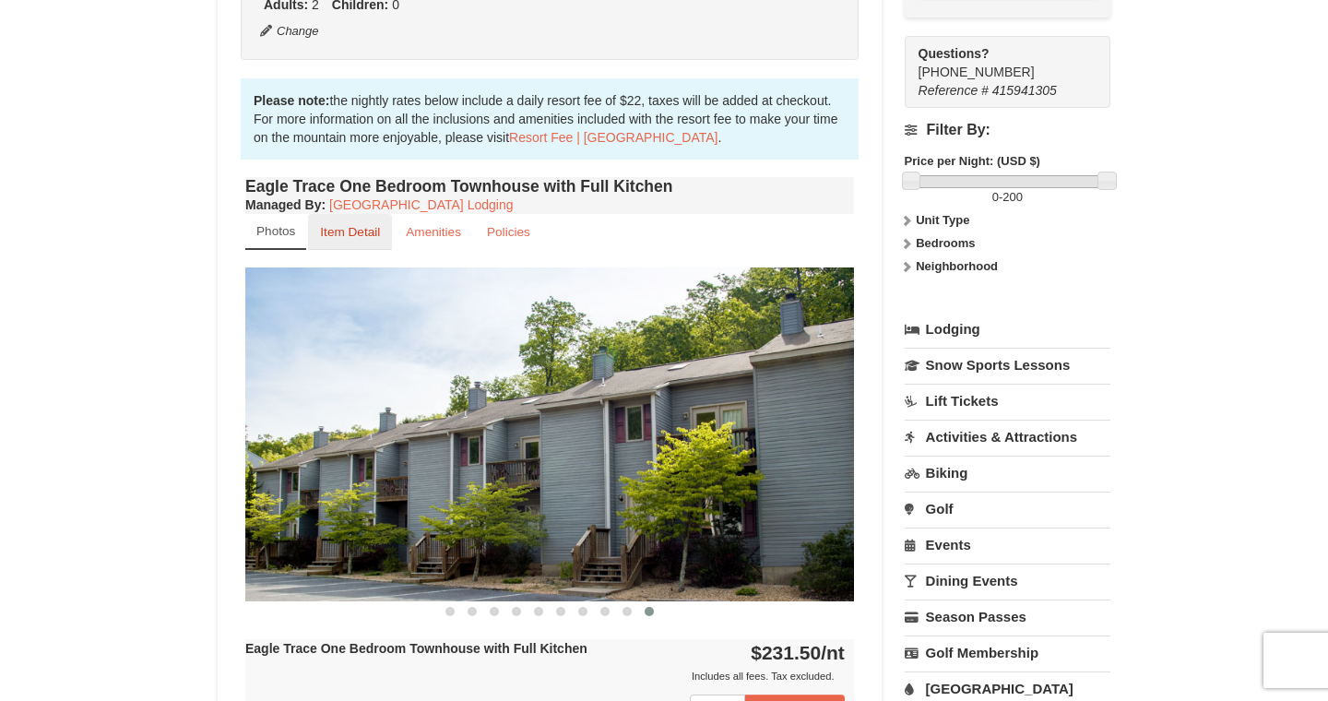
click at [357, 236] on small "Item Detail" at bounding box center [350, 232] width 60 height 14
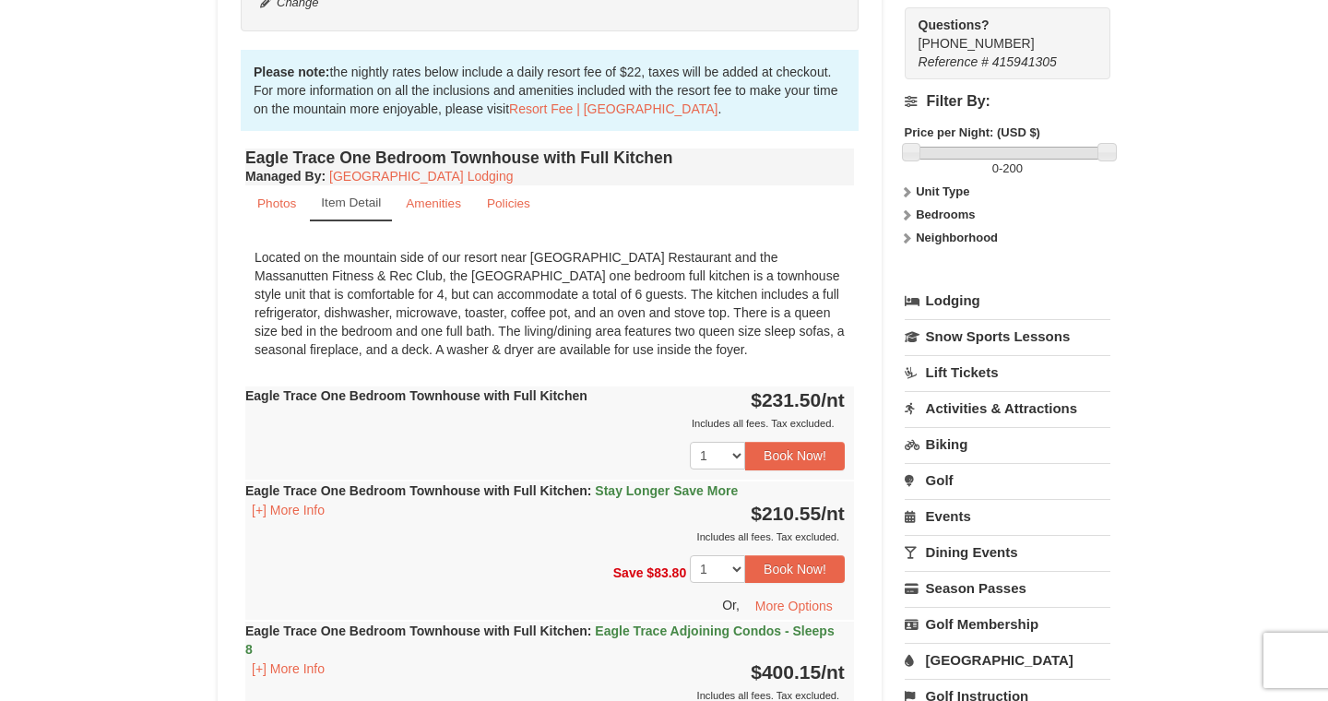
scroll to position [564, 0]
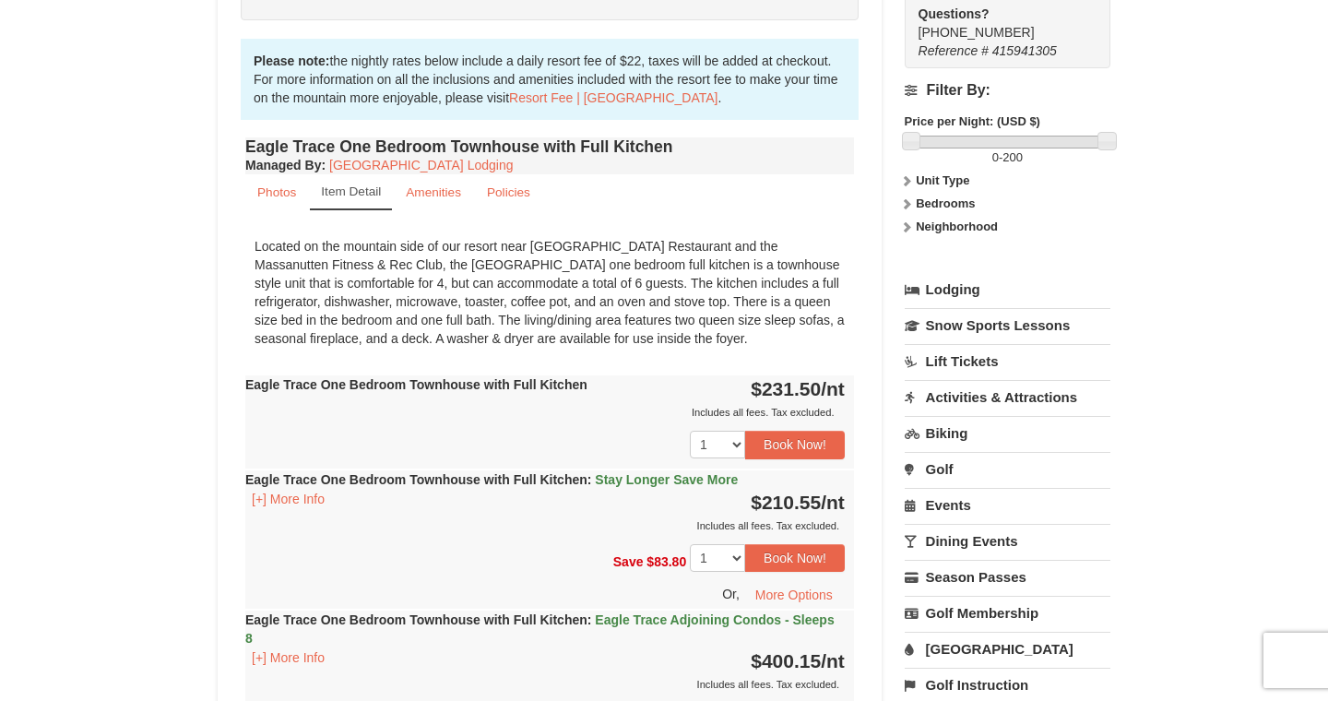
drag, startPoint x: 254, startPoint y: 384, endPoint x: 321, endPoint y: 389, distance: 66.6
click at [321, 389] on strong "Eagle Trace One Bedroom Townhouse with Full Kitchen" at bounding box center [416, 384] width 342 height 15
